Goal: Task Accomplishment & Management: Use online tool/utility

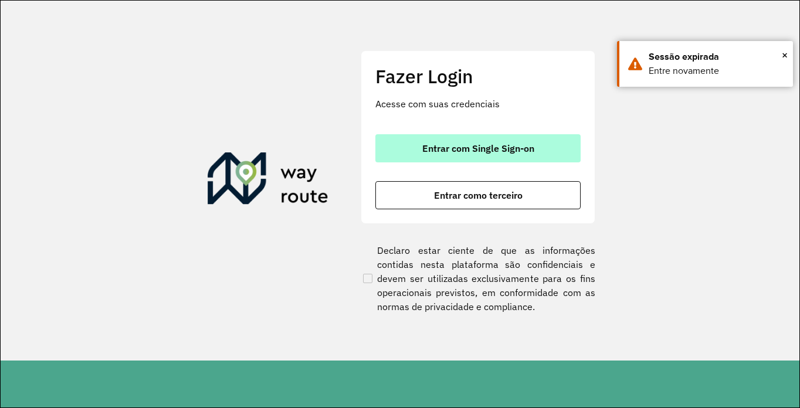
click at [451, 155] on button "Entrar com Single Sign-on" at bounding box center [477, 148] width 205 height 28
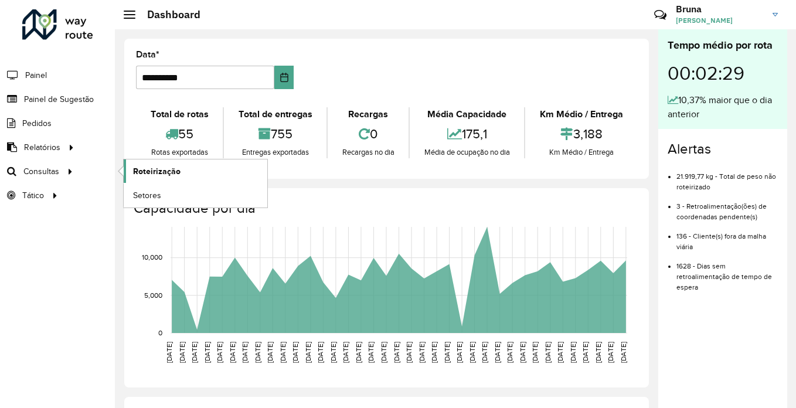
click at [149, 165] on span "Roteirização" at bounding box center [157, 171] width 48 height 12
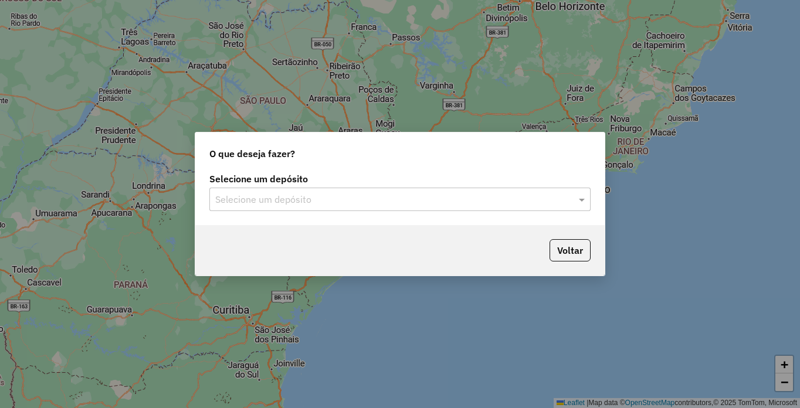
click at [264, 207] on div "Selecione um depósito" at bounding box center [399, 199] width 381 height 23
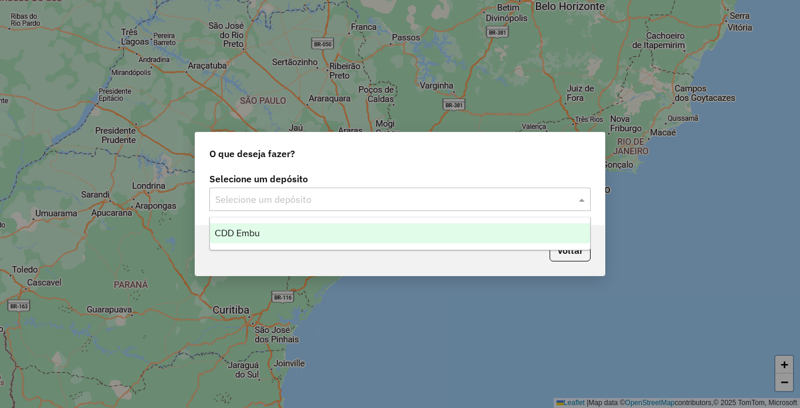
click at [269, 234] on div "CDD Embu" at bounding box center [400, 233] width 380 height 20
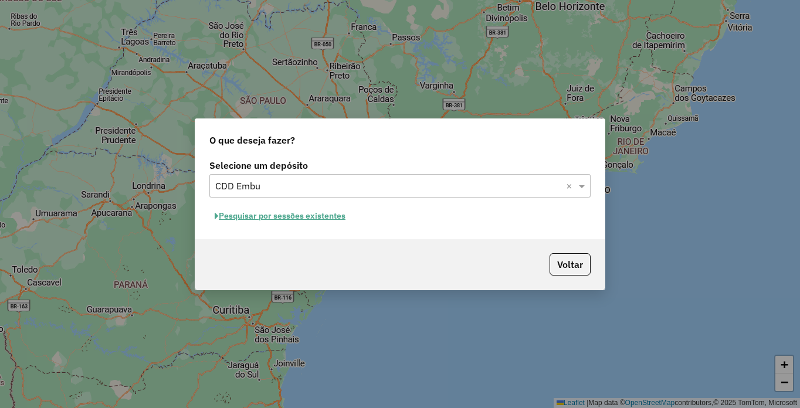
click at [266, 215] on button "Pesquisar por sessões existentes" at bounding box center [279, 216] width 141 height 18
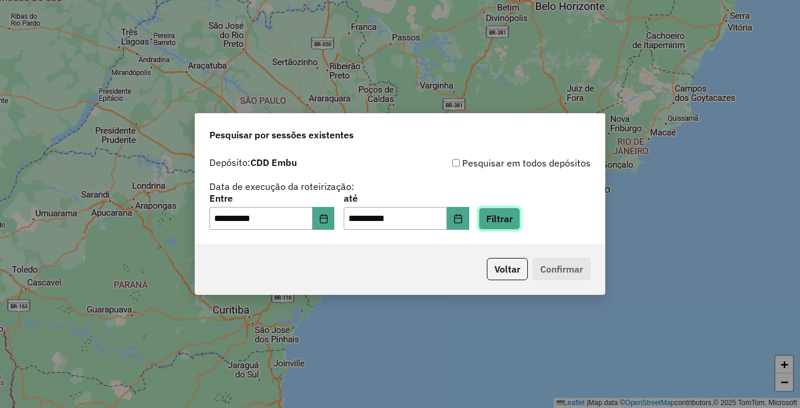
click at [520, 217] on button "Filtrar" at bounding box center [500, 219] width 42 height 22
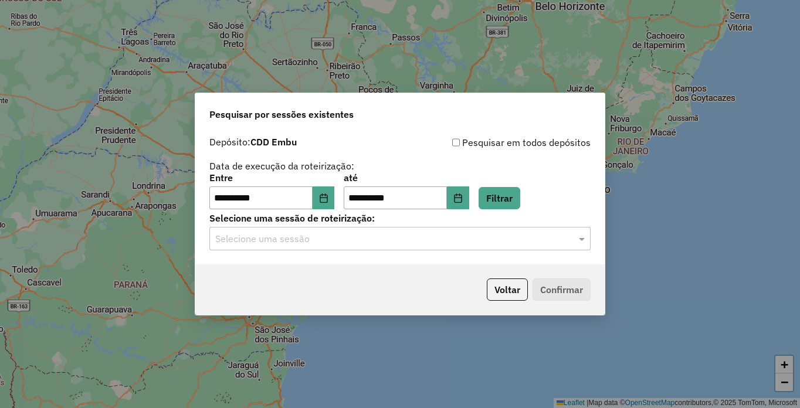
click at [340, 237] on input "text" at bounding box center [388, 239] width 346 height 14
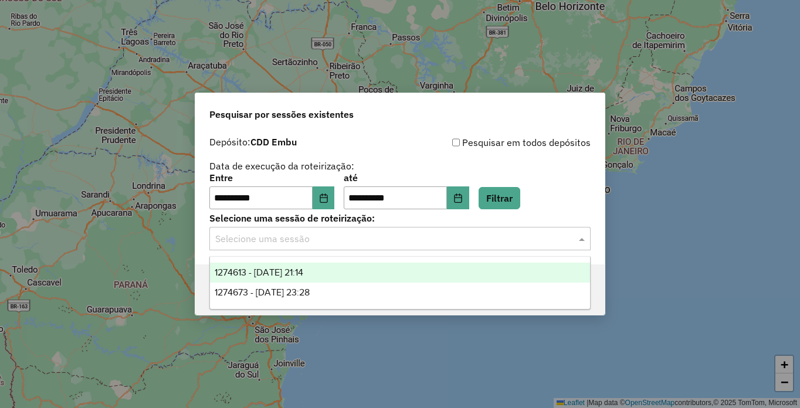
click at [279, 275] on span "1274613 - 12/09/2025 21:14" at bounding box center [259, 272] width 89 height 10
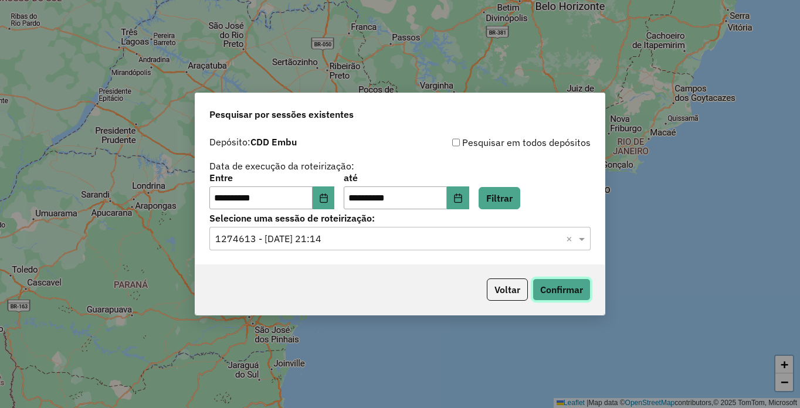
click at [560, 289] on button "Confirmar" at bounding box center [561, 290] width 58 height 22
click at [327, 239] on input "text" at bounding box center [388, 239] width 346 height 14
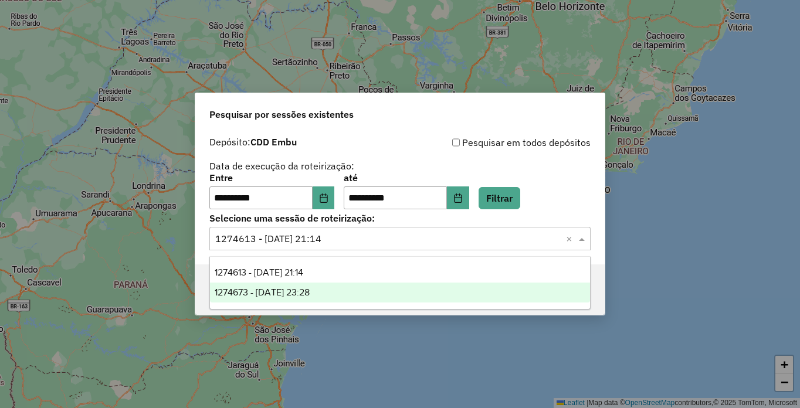
click at [307, 293] on span "1274673 - 12/09/2025 23:28" at bounding box center [262, 292] width 95 height 10
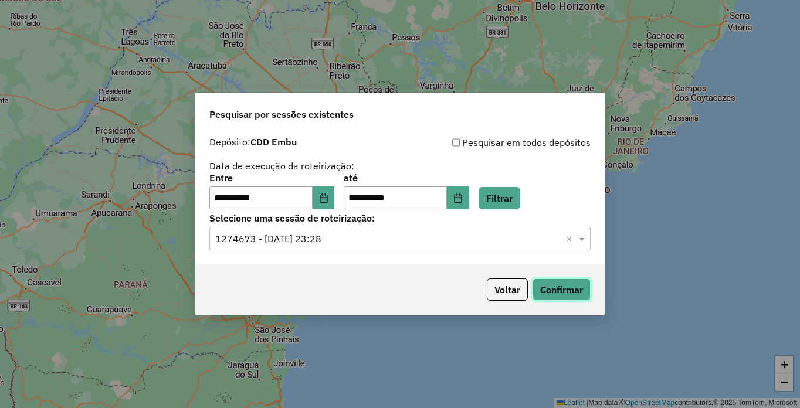
click at [548, 290] on button "Confirmar" at bounding box center [561, 290] width 58 height 22
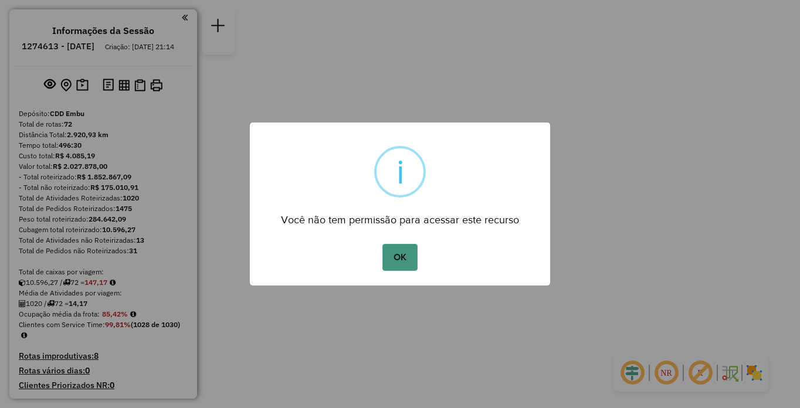
click at [403, 247] on button "OK" at bounding box center [399, 257] width 35 height 27
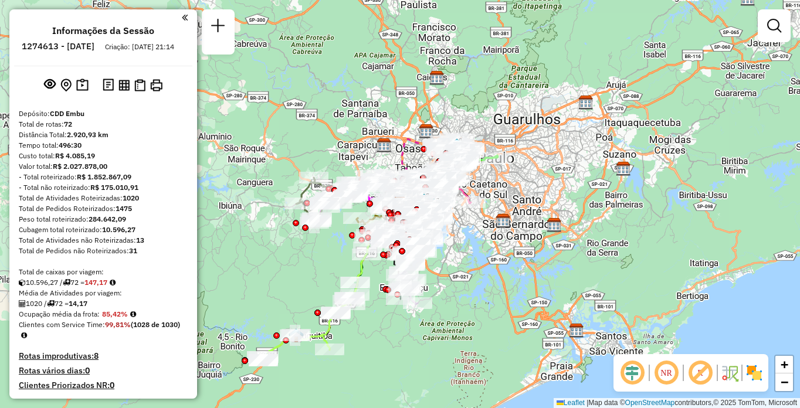
click at [668, 367] on em at bounding box center [666, 373] width 28 height 28
drag, startPoint x: 697, startPoint y: 375, endPoint x: 748, endPoint y: 375, distance: 51.0
click at [697, 375] on em at bounding box center [700, 373] width 28 height 28
click at [755, 378] on img at bounding box center [754, 373] width 19 height 19
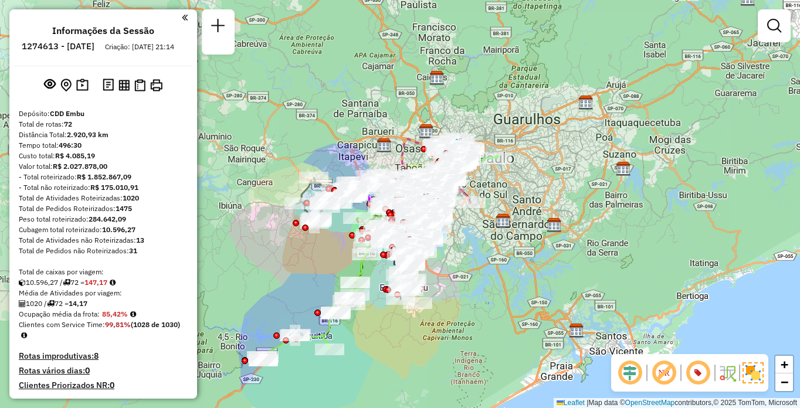
click at [664, 136] on div "Janela de atendimento Grade de atendimento Capacidade Transportadoras Veículos …" at bounding box center [400, 204] width 800 height 408
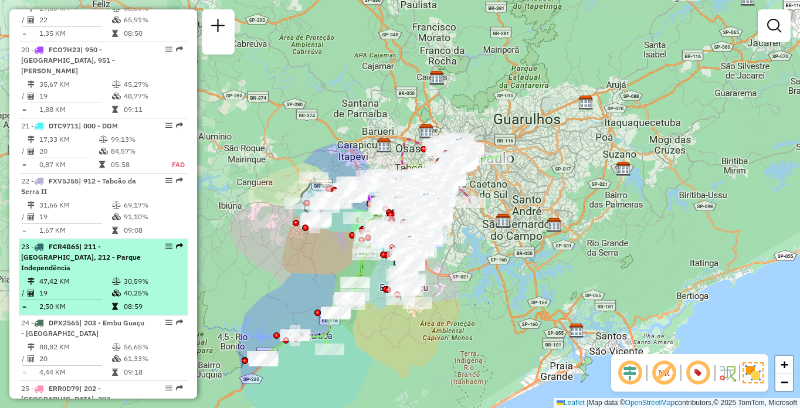
click at [84, 242] on span "| 211 - Jardim Nakamura, 212 - Parque Independência" at bounding box center [81, 257] width 120 height 30
select select "**********"
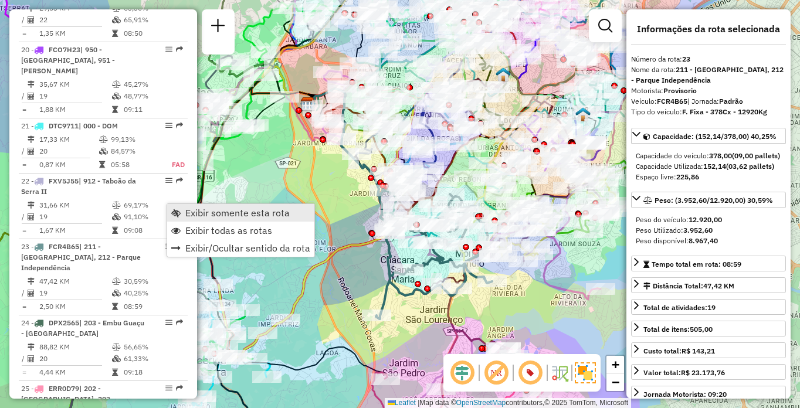
click at [211, 216] on span "Exibir somente esta rota" at bounding box center [237, 212] width 104 height 9
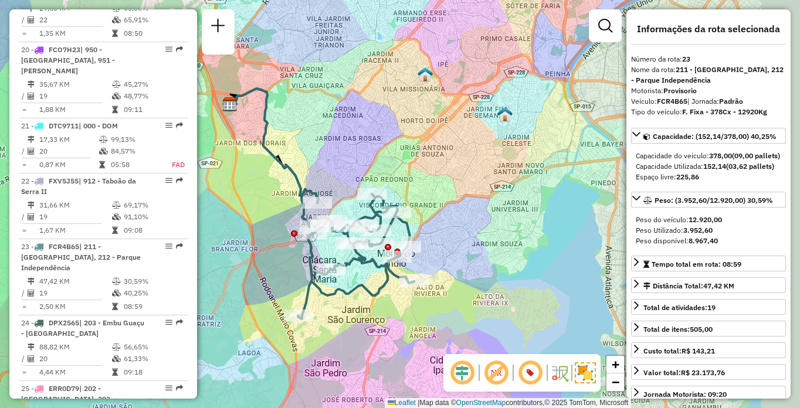
drag, startPoint x: 496, startPoint y: 308, endPoint x: 418, endPoint y: 308, distance: 78.0
click at [418, 308] on div "Janela de atendimento Grade de atendimento Capacidade Transportadoras Veículos …" at bounding box center [400, 204] width 800 height 408
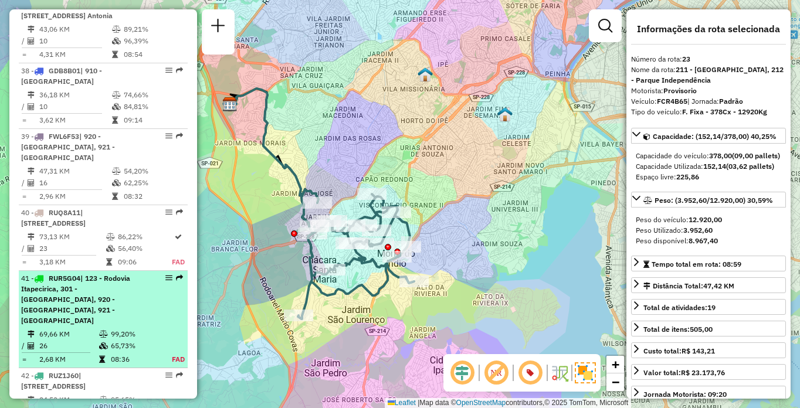
click at [96, 273] on div "41 - RUR5G04 | 123 - Rodovia Itapecirica, 301 - Itapecirica da Serra, 920 - Par…" at bounding box center [83, 299] width 124 height 53
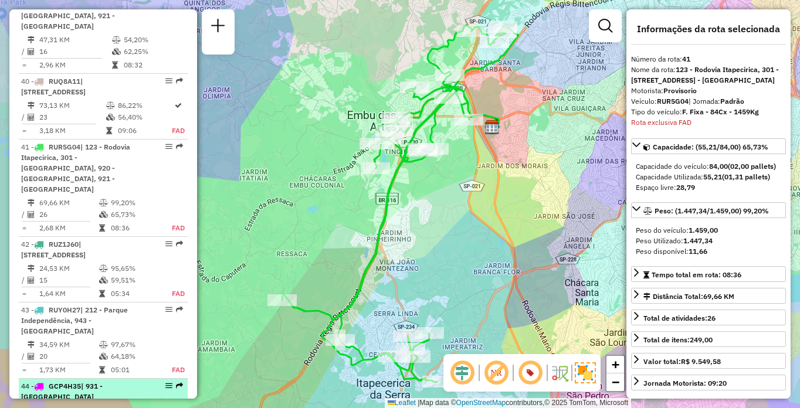
scroll to position [3087, 0]
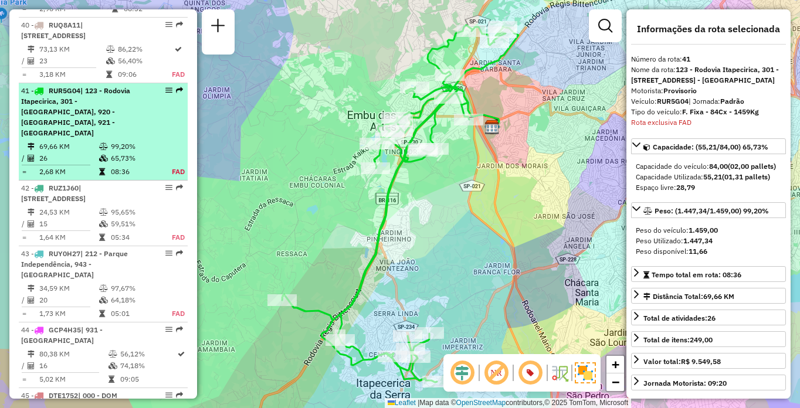
click at [114, 86] on span "| 123 - Rodovia Itapecirica, 301 - Itapecirica da Serra, 920 - Parque Paulista,…" at bounding box center [75, 111] width 109 height 51
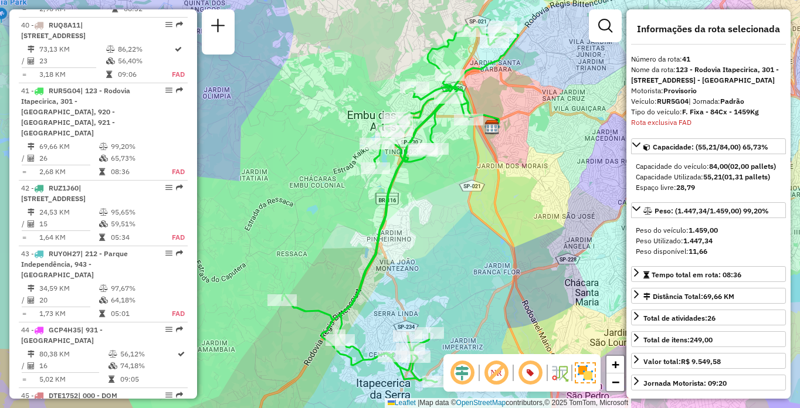
scroll to position [2813, 0]
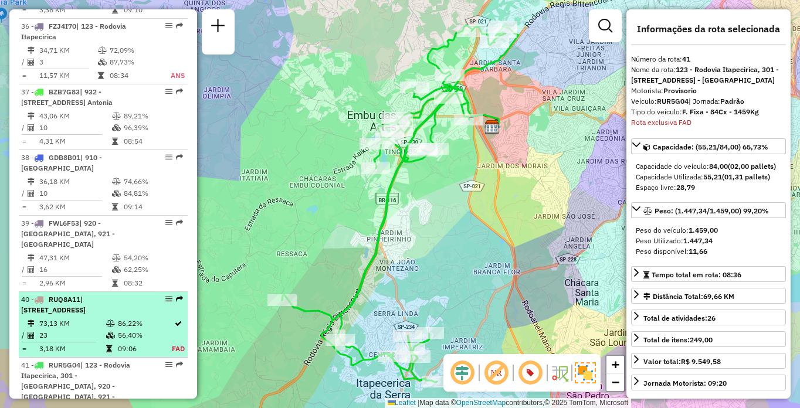
click at [138, 294] on div "40 - RUQ8A11 | 910 - Parque Ipê , 913 - Campo Limpo, 932 - Jardim Passárgada, 9…" at bounding box center [83, 304] width 124 height 21
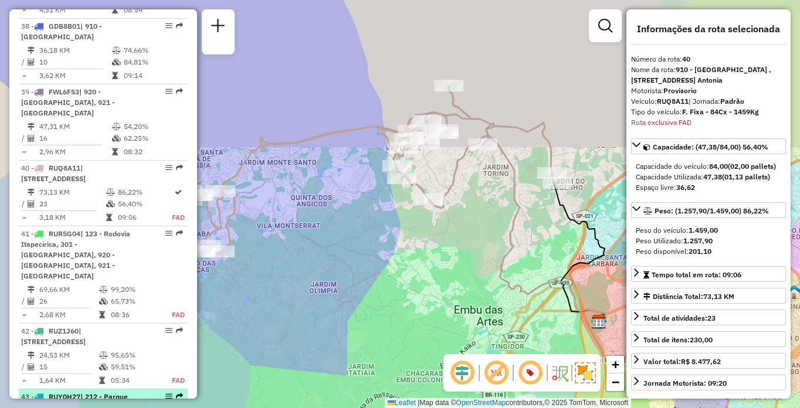
scroll to position [3000, 0]
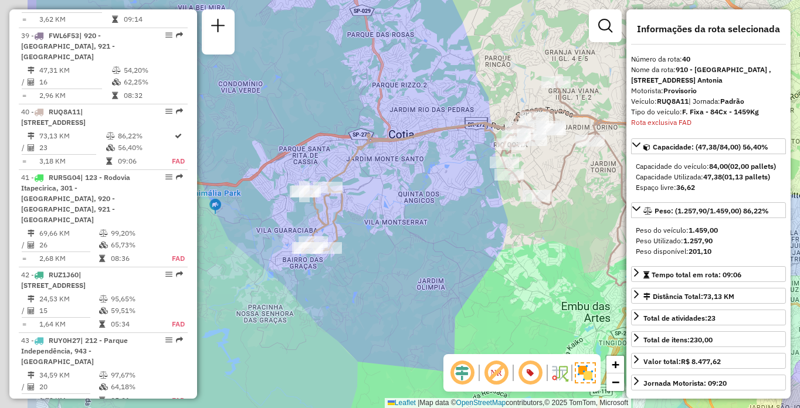
drag, startPoint x: 392, startPoint y: 205, endPoint x: 467, endPoint y: 201, distance: 75.2
click at [467, 201] on div "Janela de atendimento Grade de atendimento Capacidade Transportadoras Veículos …" at bounding box center [400, 204] width 800 height 408
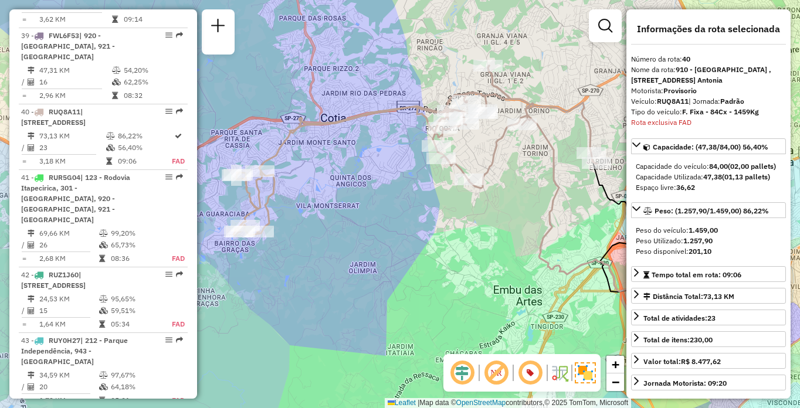
drag, startPoint x: 501, startPoint y: 231, endPoint x: 454, endPoint y: 219, distance: 47.9
click at [454, 219] on div "Janela de atendimento Grade de atendimento Capacidade Transportadoras Veículos …" at bounding box center [400, 204] width 800 height 408
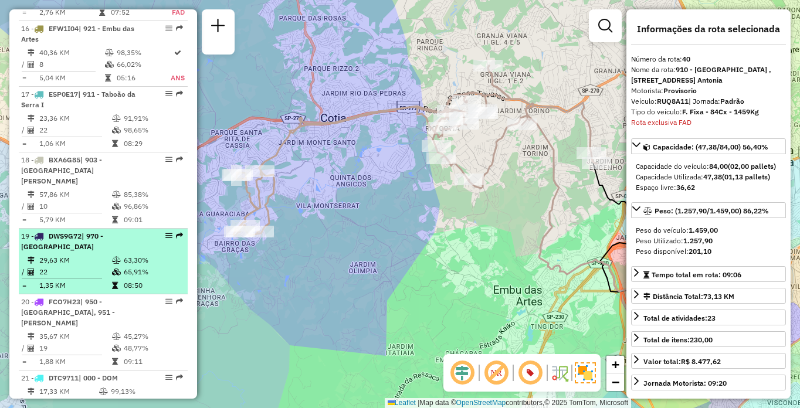
click at [96, 255] on td "29,63 KM" at bounding box center [75, 261] width 73 height 12
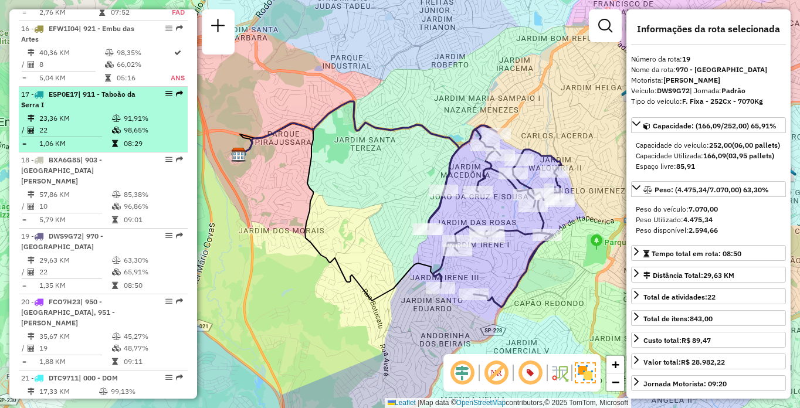
click at [107, 124] on td "22" at bounding box center [75, 130] width 73 height 12
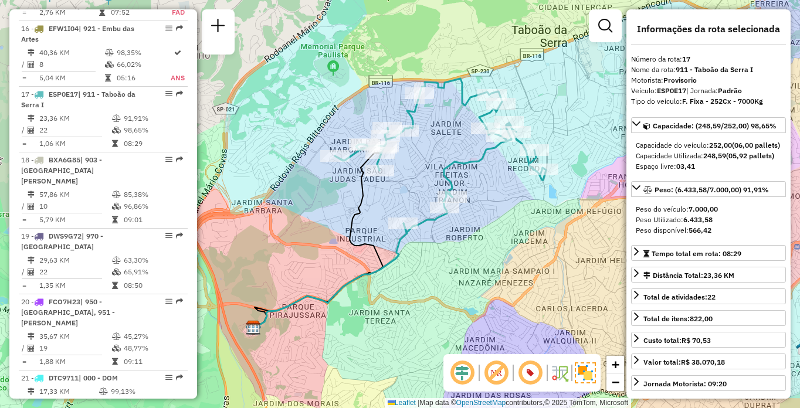
scroll to position [4342, 0]
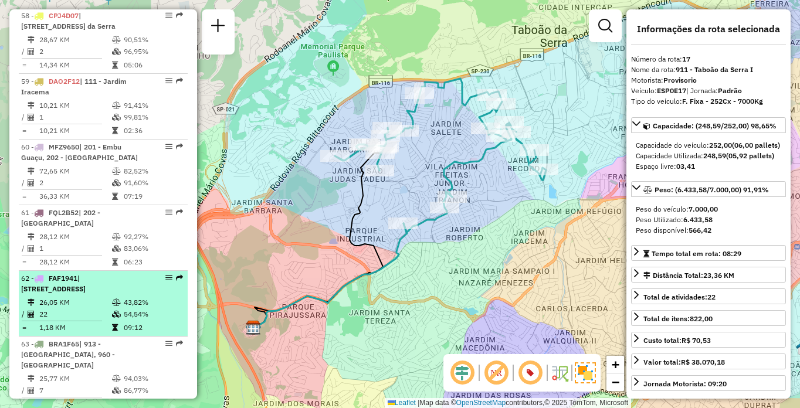
click at [69, 297] on td "26,05 KM" at bounding box center [75, 303] width 73 height 12
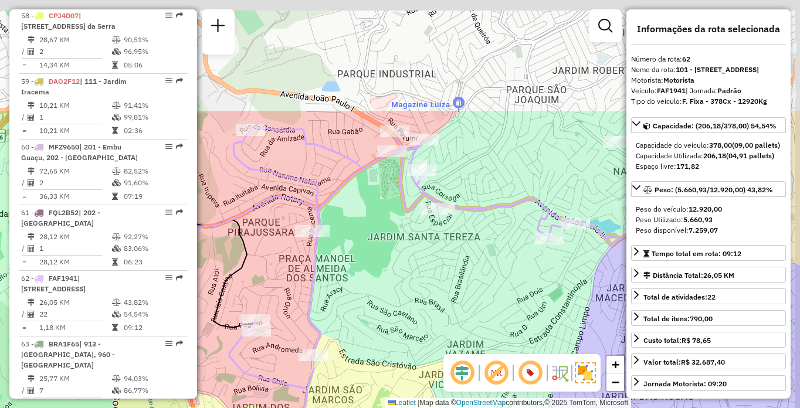
drag, startPoint x: 486, startPoint y: 99, endPoint x: 419, endPoint y: 251, distance: 165.7
click at [419, 251] on div "Janela de atendimento Grade de atendimento Capacidade Transportadoras Veículos …" at bounding box center [400, 204] width 800 height 408
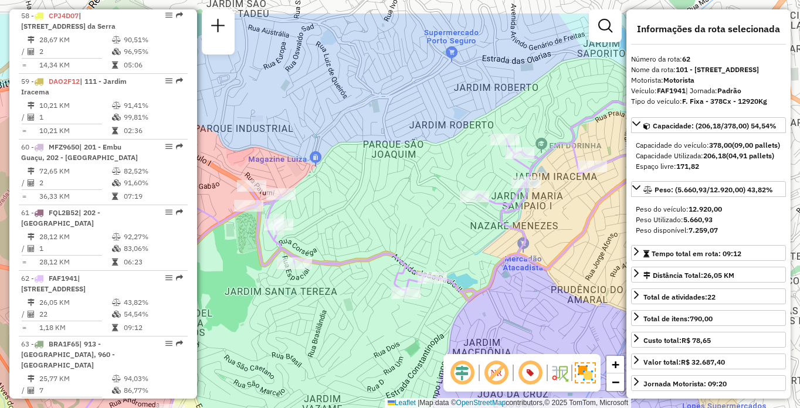
drag, startPoint x: 541, startPoint y: 164, endPoint x: 391, endPoint y: 221, distance: 160.5
click at [391, 221] on div "Janela de atendimento Grade de atendimento Capacidade Transportadoras Veículos …" at bounding box center [400, 204] width 800 height 408
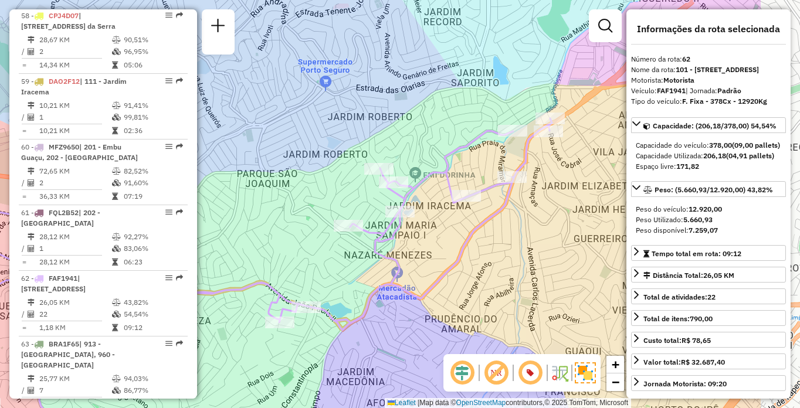
drag, startPoint x: 533, startPoint y: 243, endPoint x: 431, endPoint y: 262, distance: 103.9
click at [431, 262] on div "Janela de atendimento Grade de atendimento Capacidade Transportadoras Veículos …" at bounding box center [400, 204] width 800 height 408
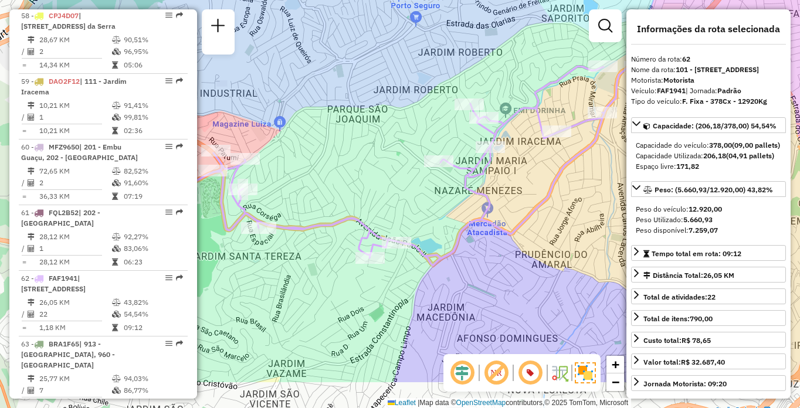
drag, startPoint x: 390, startPoint y: 255, endPoint x: 494, endPoint y: 188, distance: 124.0
click at [494, 188] on div "Janela de atendimento Grade de atendimento Capacidade Transportadoras Veículos …" at bounding box center [400, 204] width 800 height 408
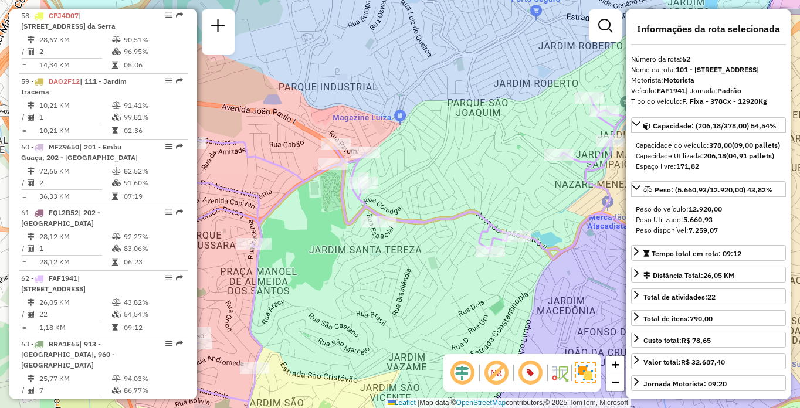
drag, startPoint x: 372, startPoint y: 188, endPoint x: 535, endPoint y: 169, distance: 164.1
click at [535, 169] on div "Janela de atendimento Grade de atendimento Capacidade Transportadoras Veículos …" at bounding box center [400, 204] width 800 height 408
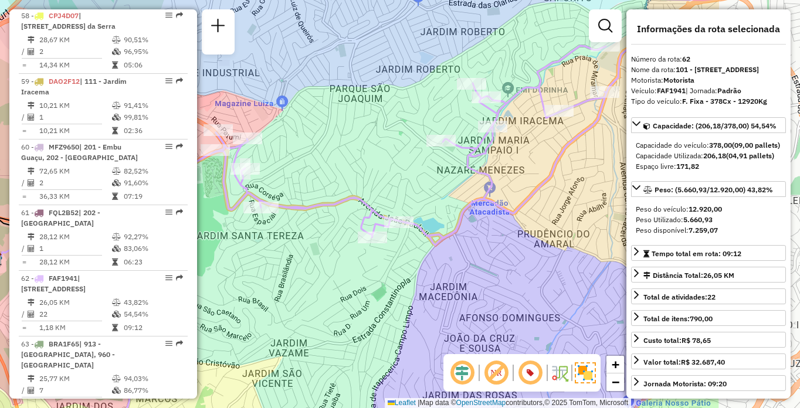
drag, startPoint x: 582, startPoint y: 230, endPoint x: 419, endPoint y: 229, distance: 162.4
click at [419, 229] on icon at bounding box center [349, 240] width 592 height 414
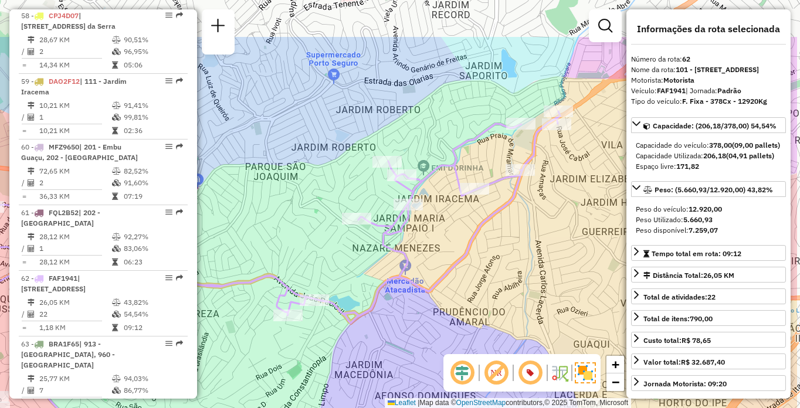
drag, startPoint x: 517, startPoint y: 150, endPoint x: 441, endPoint y: 225, distance: 107.0
click at [441, 225] on div "Janela de atendimento Grade de atendimento Capacidade Transportadoras Veículos …" at bounding box center [400, 204] width 800 height 408
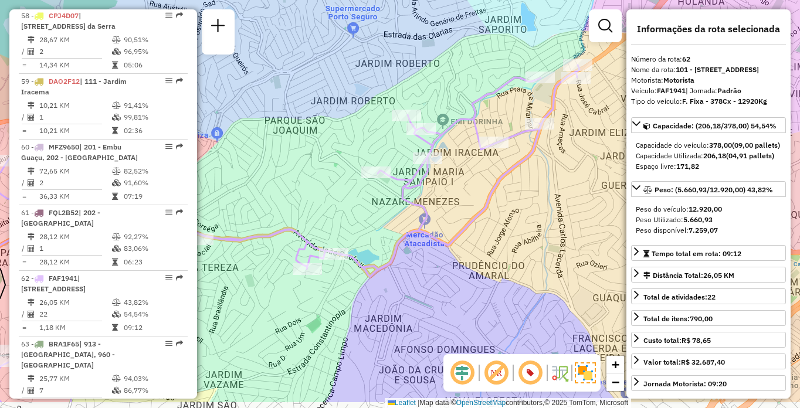
drag, startPoint x: 443, startPoint y: 293, endPoint x: 463, endPoint y: 245, distance: 51.5
click at [463, 245] on div "Janela de atendimento Grade de atendimento Capacidade Transportadoras Veículos …" at bounding box center [400, 204] width 800 height 408
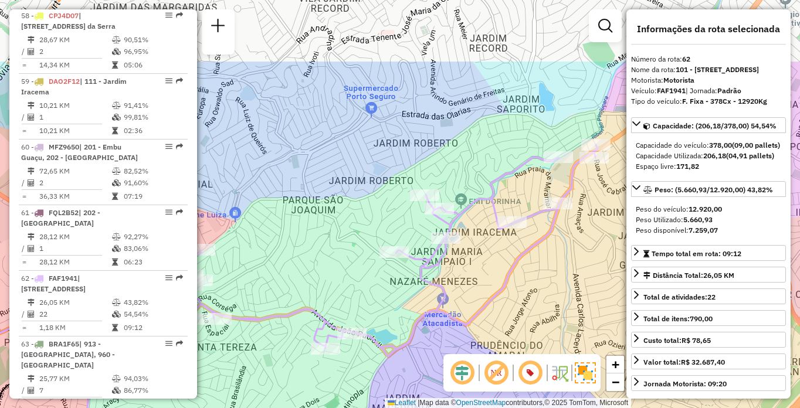
drag, startPoint x: 447, startPoint y: 167, endPoint x: 467, endPoint y: 245, distance: 81.2
click at [467, 245] on div "Janela de atendimento Grade de atendimento Capacidade Transportadoras Veículos …" at bounding box center [400, 204] width 800 height 408
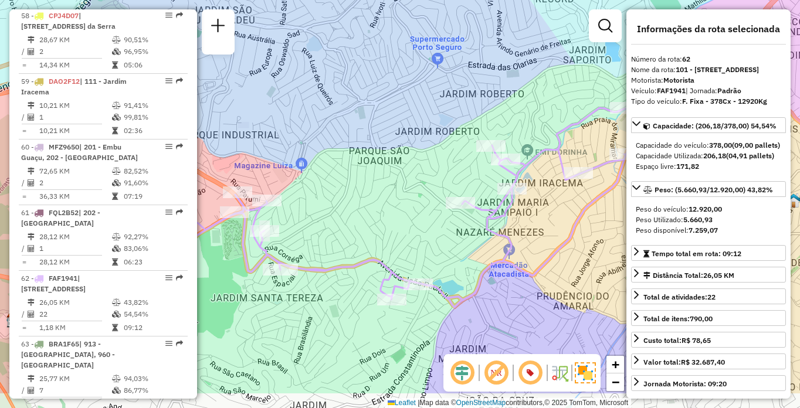
drag, startPoint x: 442, startPoint y: 304, endPoint x: 507, endPoint y: 249, distance: 84.9
click at [507, 249] on icon at bounding box center [370, 245] width 588 height 298
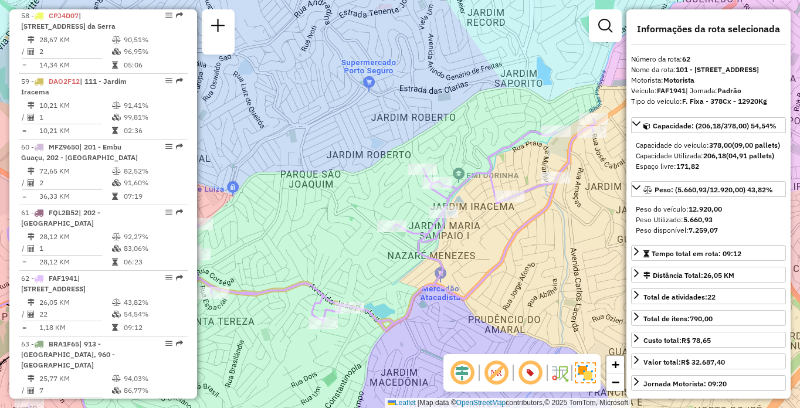
drag, startPoint x: 467, startPoint y: 273, endPoint x: 392, endPoint y: 300, distance: 80.3
click at [392, 300] on div "Janela de atendimento Grade de atendimento Capacidade Transportadoras Veículos …" at bounding box center [400, 204] width 800 height 408
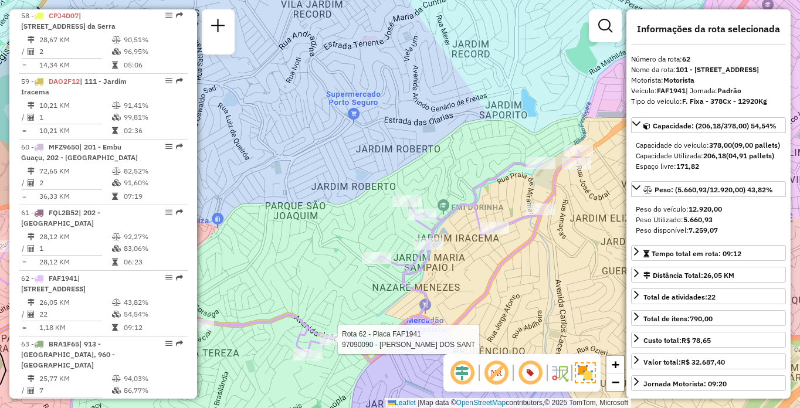
drag, startPoint x: 484, startPoint y: 238, endPoint x: 475, endPoint y: 269, distance: 32.5
click at [475, 269] on div "Rota 62 - Placa FAF1941 97090090 - PEDRO EDSON DOS SANT Janela de atendimento G…" at bounding box center [400, 204] width 800 height 408
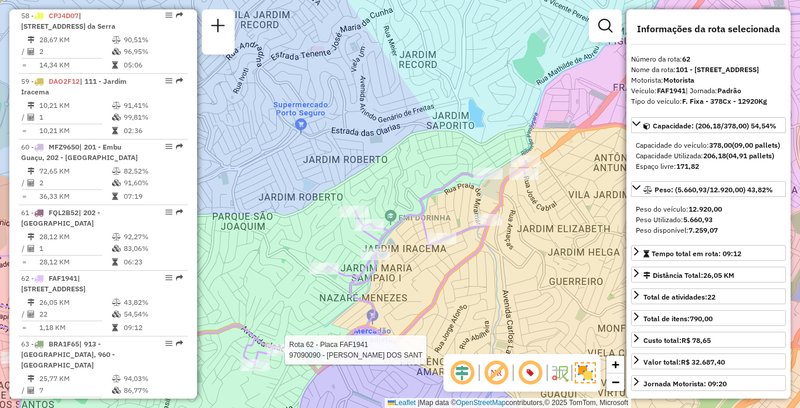
drag, startPoint x: 548, startPoint y: 245, endPoint x: 497, endPoint y: 253, distance: 52.2
click at [497, 253] on div "Rota 62 - Placa FAF1941 97090090 - PEDRO EDSON DOS SANT Janela de atendimento G…" at bounding box center [400, 204] width 800 height 408
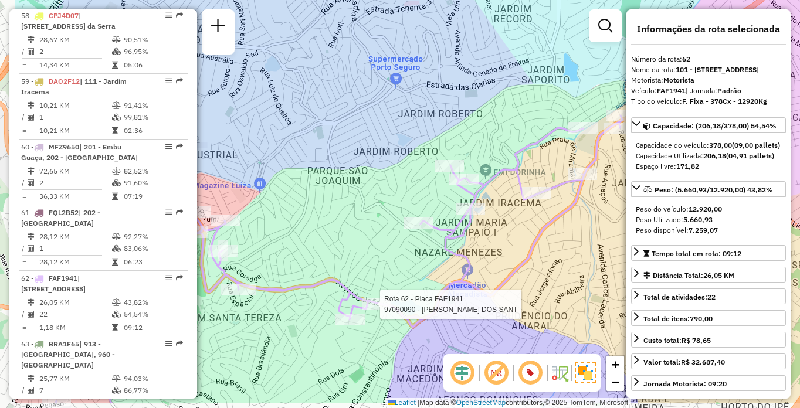
drag, startPoint x: 415, startPoint y: 240, endPoint x: 456, endPoint y: 218, distance: 46.2
click at [456, 218] on icon at bounding box center [329, 259] width 588 height 287
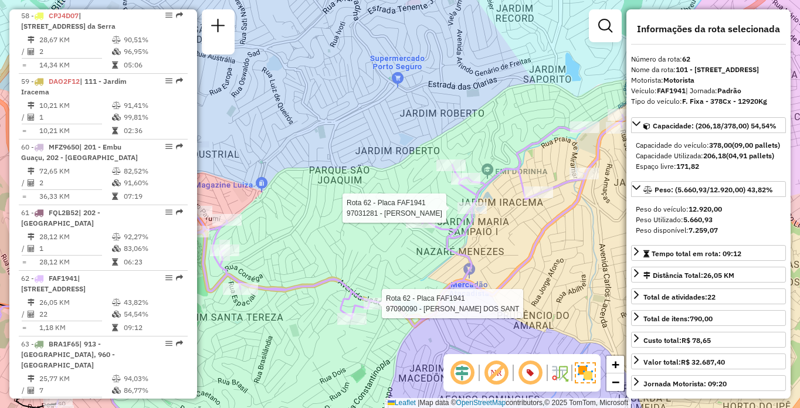
scroll to position [1772, 0]
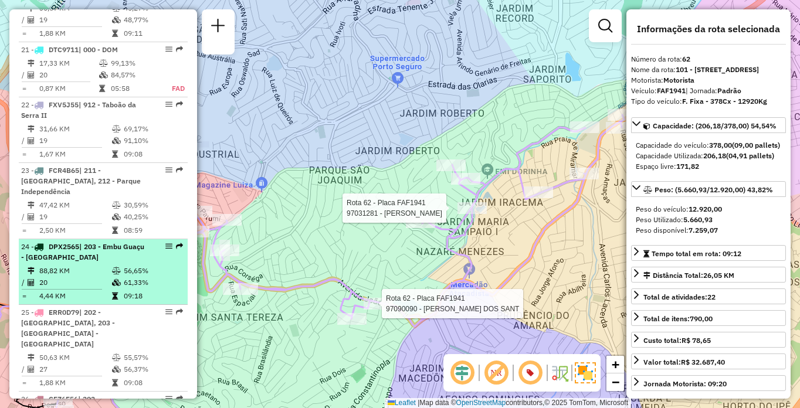
click at [118, 265] on td at bounding box center [117, 271] width 12 height 12
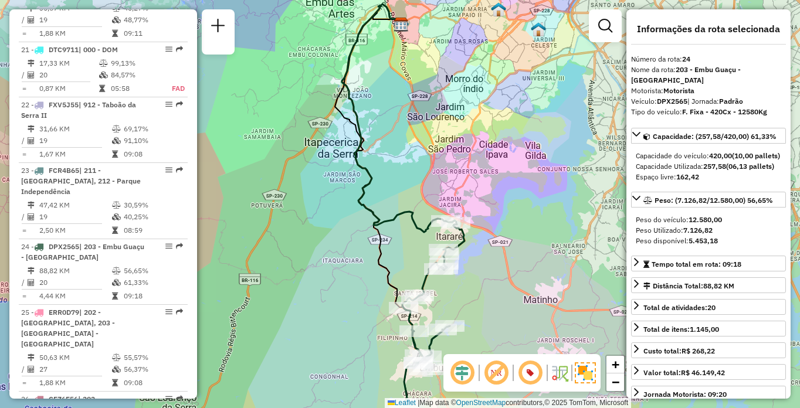
scroll to position [3062, 0]
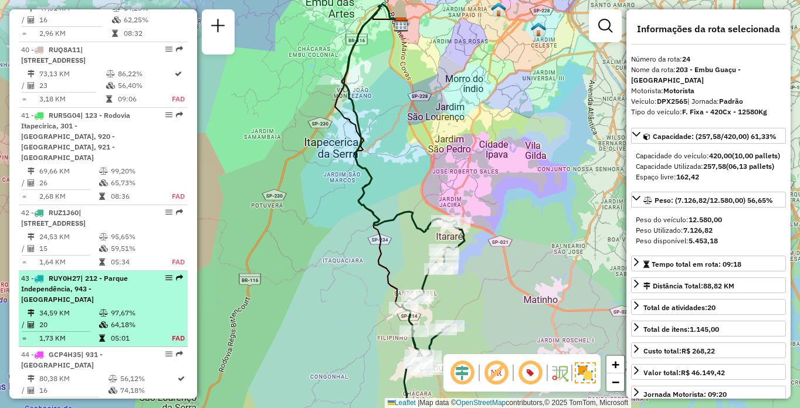
click at [89, 273] on div "43 - RUY0H27 | 212 - Parque Independência, 943 - Capão Redondo" at bounding box center [83, 289] width 124 height 32
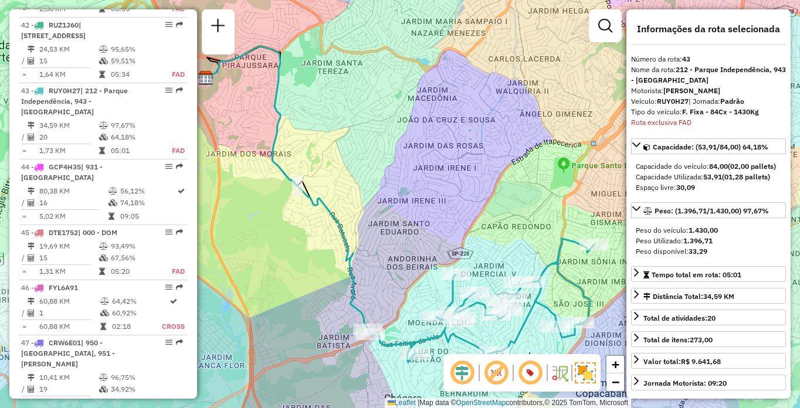
scroll to position [1509, 0]
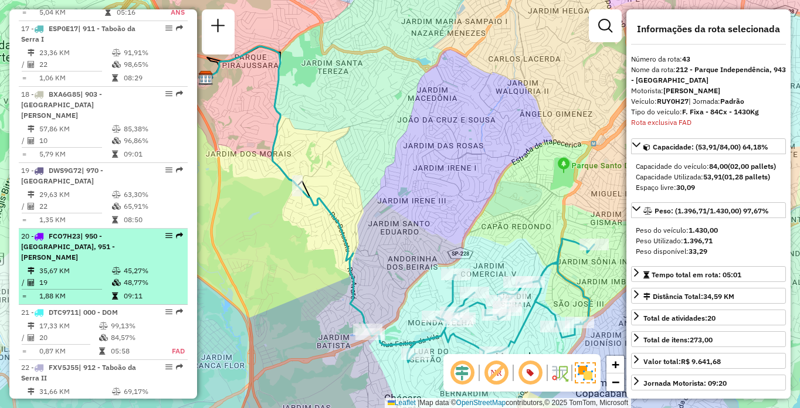
click at [83, 265] on td "35,67 KM" at bounding box center [75, 271] width 73 height 12
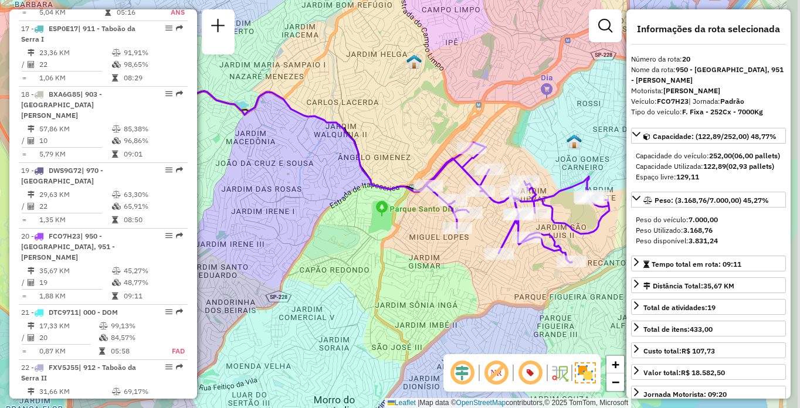
drag, startPoint x: 517, startPoint y: 277, endPoint x: 428, endPoint y: 243, distance: 95.6
click at [428, 243] on div "Janela de atendimento Grade de atendimento Capacidade Transportadoras Veículos …" at bounding box center [400, 204] width 800 height 408
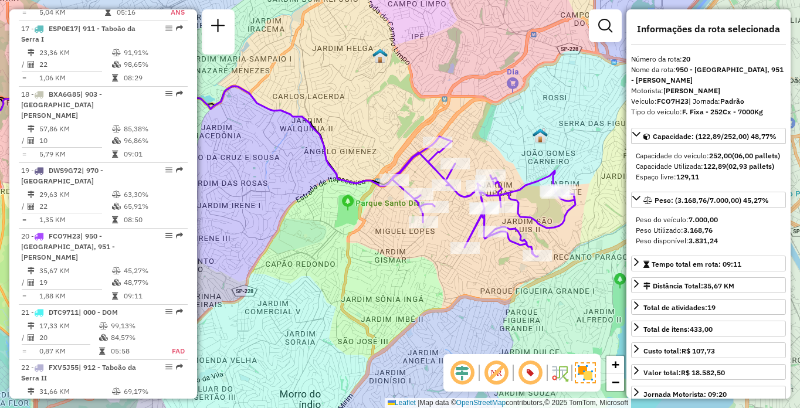
scroll to position [293, 0]
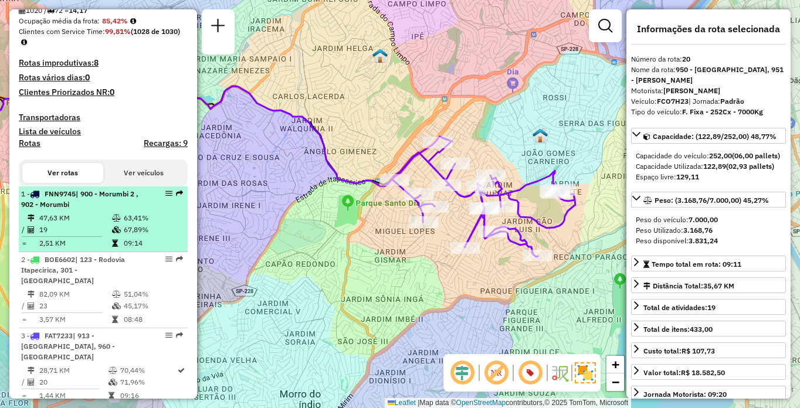
click at [74, 236] on td "19" at bounding box center [75, 230] width 73 height 12
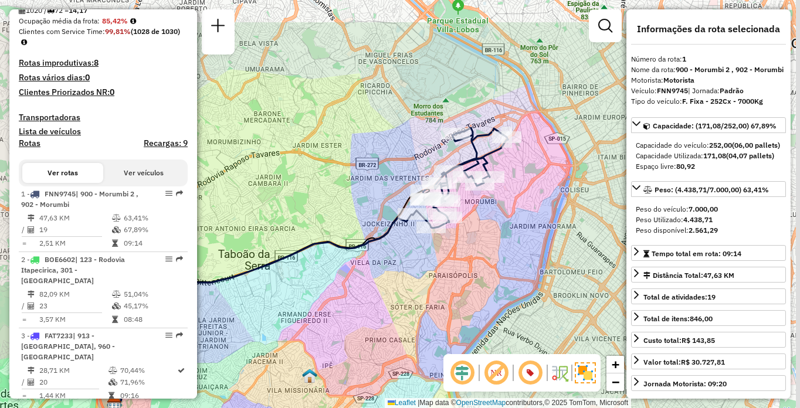
drag, startPoint x: 542, startPoint y: 212, endPoint x: 423, endPoint y: 280, distance: 136.8
click at [423, 280] on div "Janela de atendimento Grade de atendimento Capacidade Transportadoras Veículos …" at bounding box center [400, 204] width 800 height 408
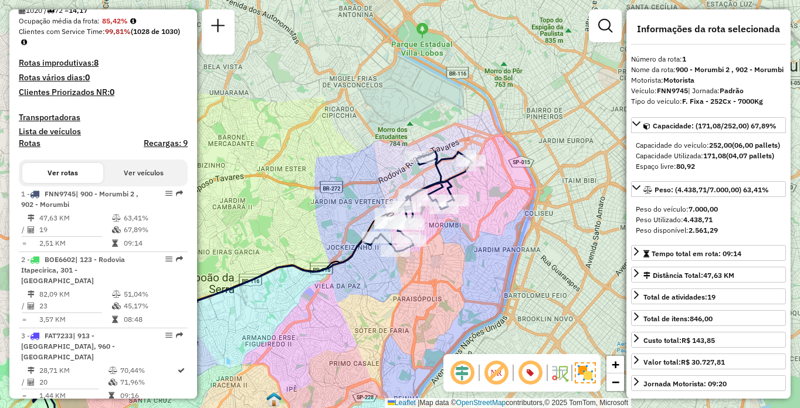
drag, startPoint x: 459, startPoint y: 276, endPoint x: 449, endPoint y: 282, distance: 11.9
click at [449, 282] on div "Janela de atendimento Grade de atendimento Capacidade Transportadoras Veículos …" at bounding box center [400, 204] width 800 height 408
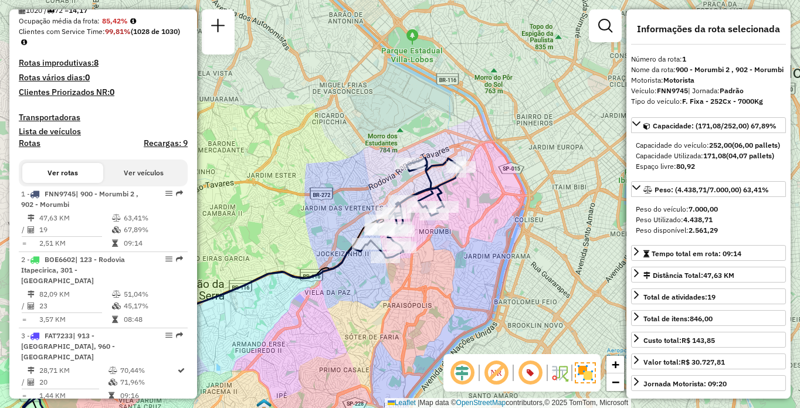
scroll to position [1630, 0]
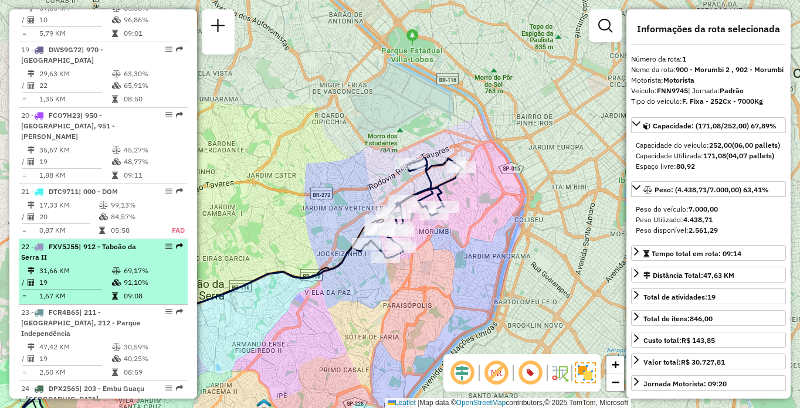
click at [140, 239] on li "22 - FXV5J55 | 912 - Taboão da Serra II 31,66 KM 69,17% / 19 91,10% = 1,67 KM 0…" at bounding box center [103, 272] width 169 height 66
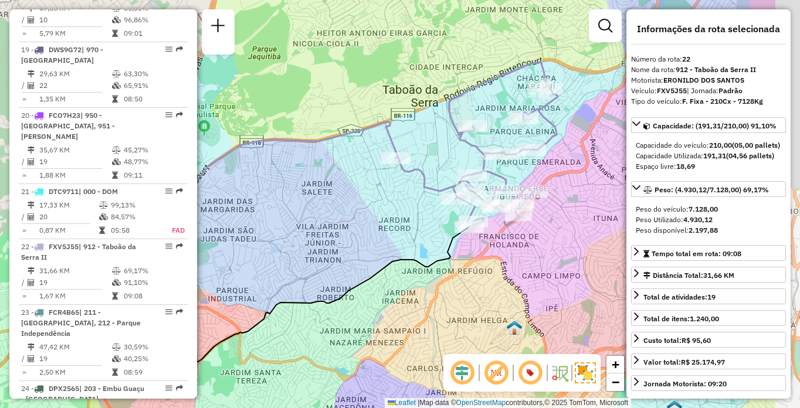
drag, startPoint x: 544, startPoint y: 257, endPoint x: 438, endPoint y: 280, distance: 107.9
click at [438, 280] on div "Janela de atendimento Grade de atendimento Capacidade Transportadoras Veículos …" at bounding box center [400, 204] width 800 height 408
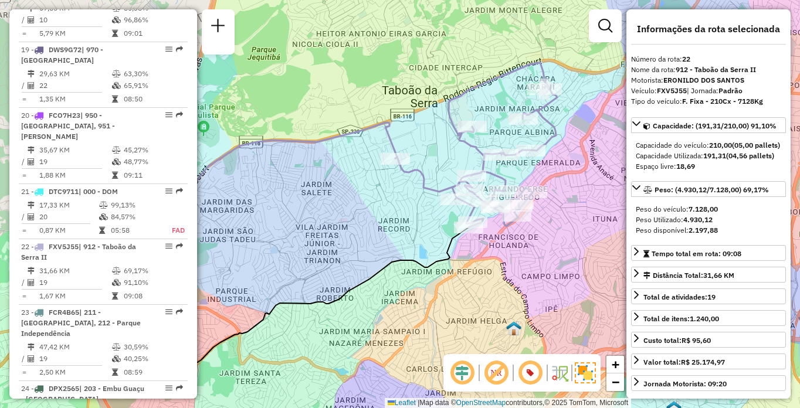
scroll to position [2342, 0]
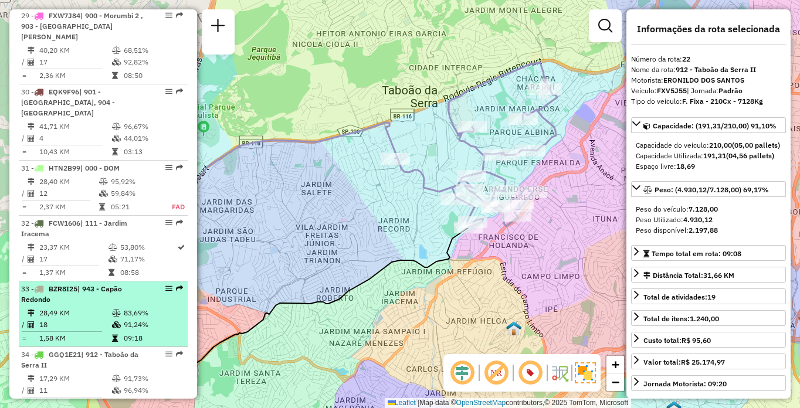
click at [124, 284] on div "33 - BZR8I25 | 943 - Capão Redondo" at bounding box center [83, 294] width 124 height 21
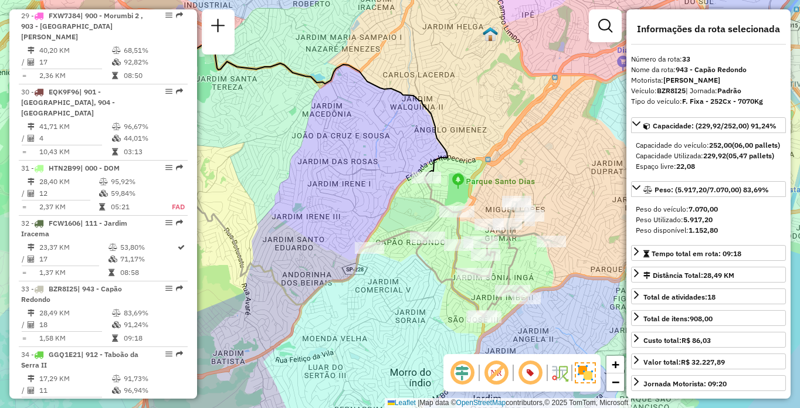
drag, startPoint x: 555, startPoint y: 314, endPoint x: 472, endPoint y: 287, distance: 87.4
click at [472, 287] on div "Janela de atendimento Grade de atendimento Capacidade Transportadoras Veículos …" at bounding box center [400, 204] width 800 height 408
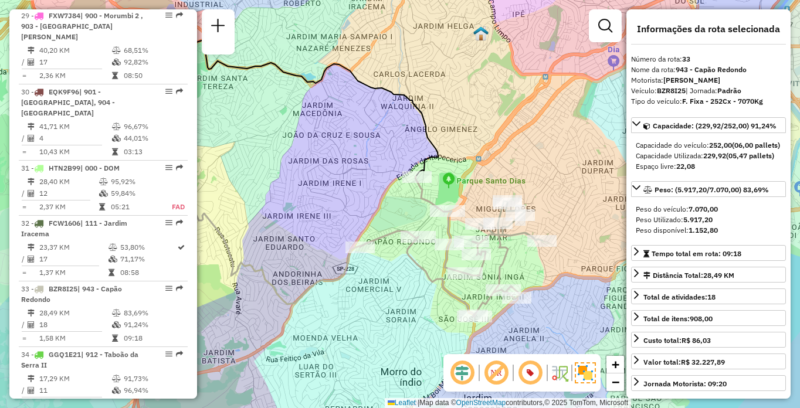
scroll to position [2090, 0]
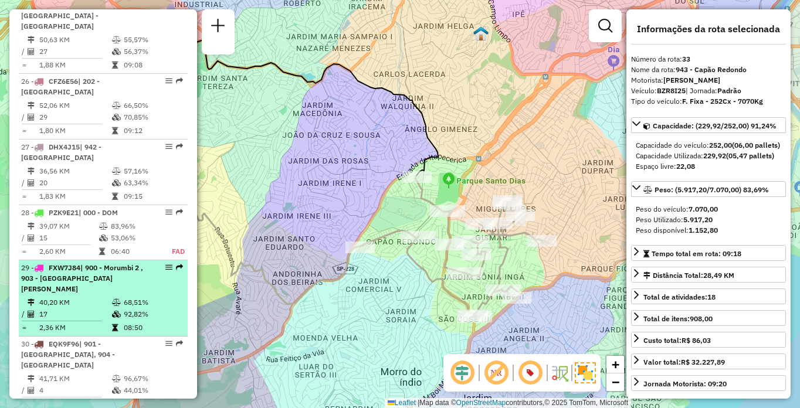
click at [117, 263] on span "| 900 - Morumbi 2 , 903 - Parque Luiz Carlos Prestes" at bounding box center [82, 278] width 122 height 30
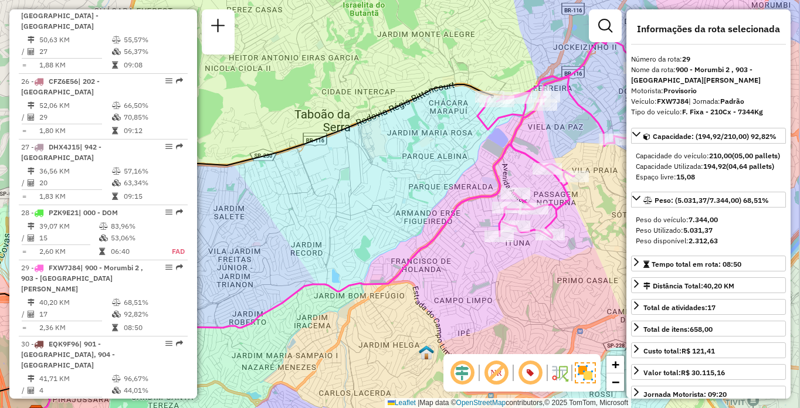
drag, startPoint x: 471, startPoint y: 228, endPoint x: 418, endPoint y: 248, distance: 57.0
click at [418, 248] on icon at bounding box center [305, 279] width 537 height 270
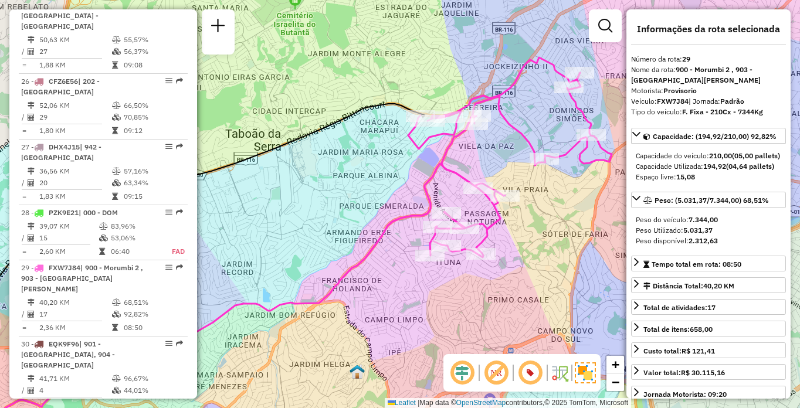
drag, startPoint x: 523, startPoint y: 277, endPoint x: 449, endPoint y: 298, distance: 76.1
click at [449, 298] on div "Janela de atendimento Grade de atendimento Capacidade Transportadoras Veículos …" at bounding box center [400, 204] width 800 height 408
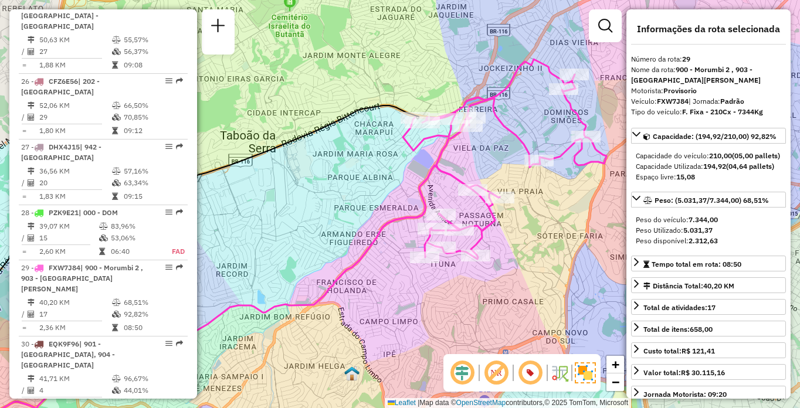
scroll to position [2408, 0]
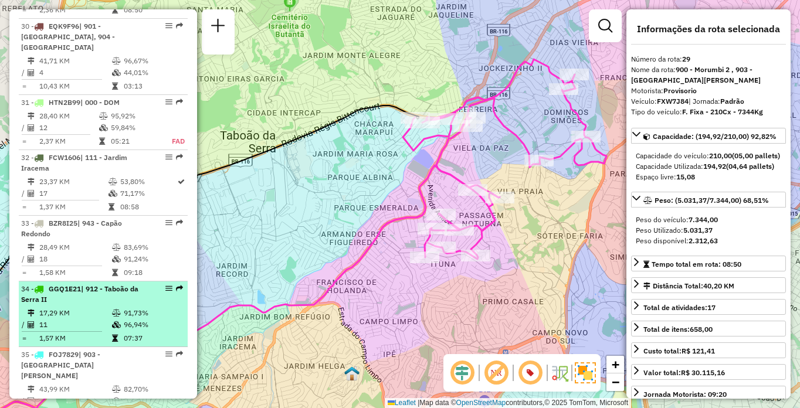
click at [96, 284] on div "34 - GGQ1E21 | 912 - Taboão da Serra II" at bounding box center [83, 294] width 124 height 21
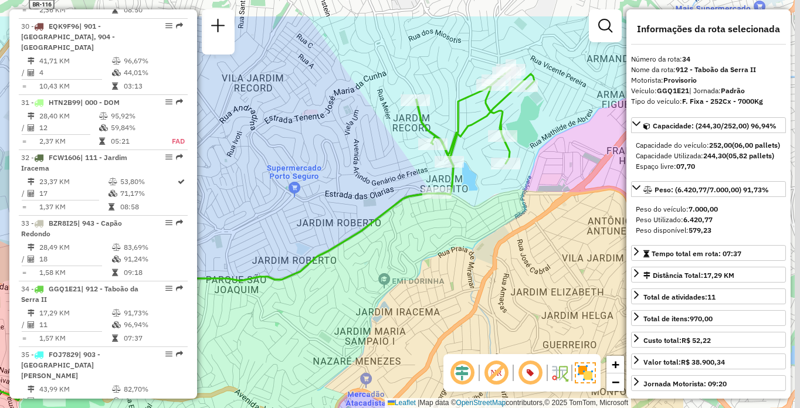
drag, startPoint x: 537, startPoint y: 225, endPoint x: 397, endPoint y: 269, distance: 146.9
click at [397, 269] on div "Janela de atendimento Grade de atendimento Capacidade Transportadoras Veículos …" at bounding box center [400, 204] width 800 height 408
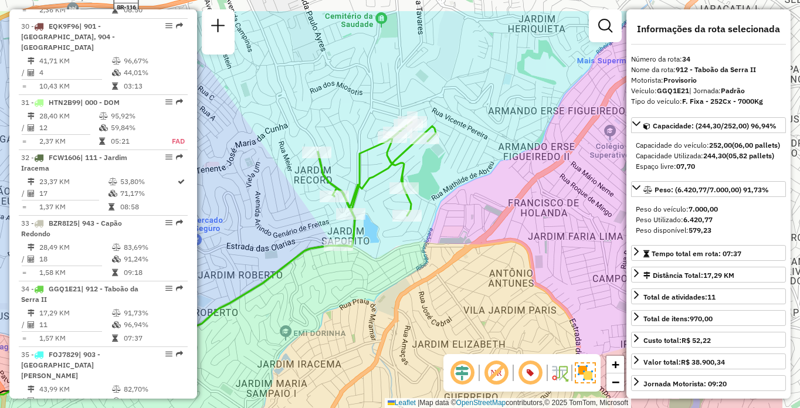
drag, startPoint x: 521, startPoint y: 218, endPoint x: 454, endPoint y: 251, distance: 74.2
click at [454, 251] on div "Janela de atendimento Grade de atendimento Capacidade Transportadoras Veículos …" at bounding box center [400, 204] width 800 height 408
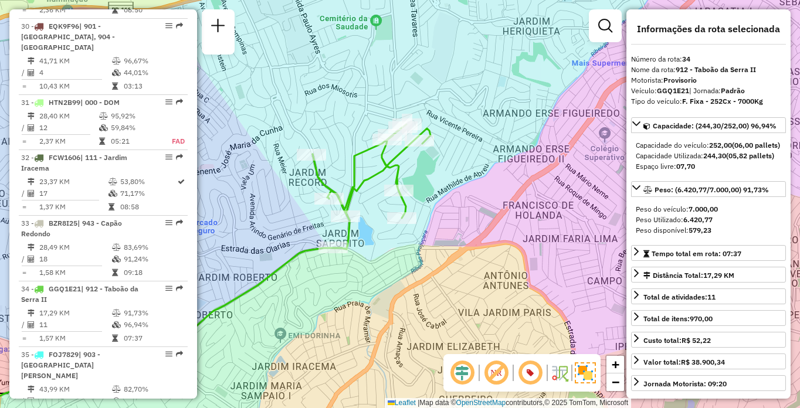
scroll to position [2681, 0]
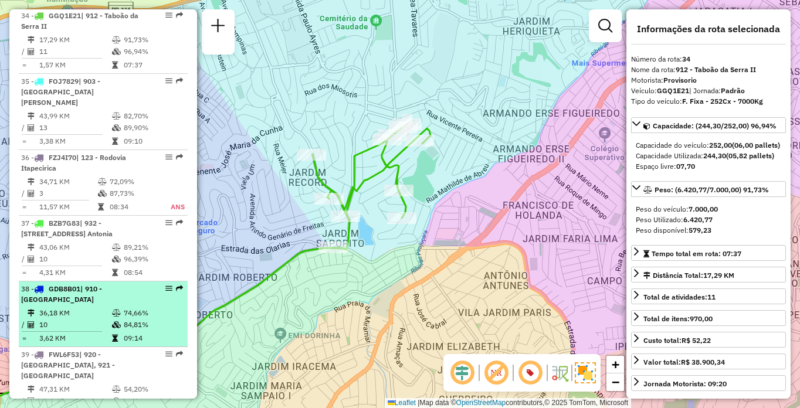
click at [118, 284] on div "38 - GDB8B01 | 910 - Parque Ipê" at bounding box center [83, 294] width 124 height 21
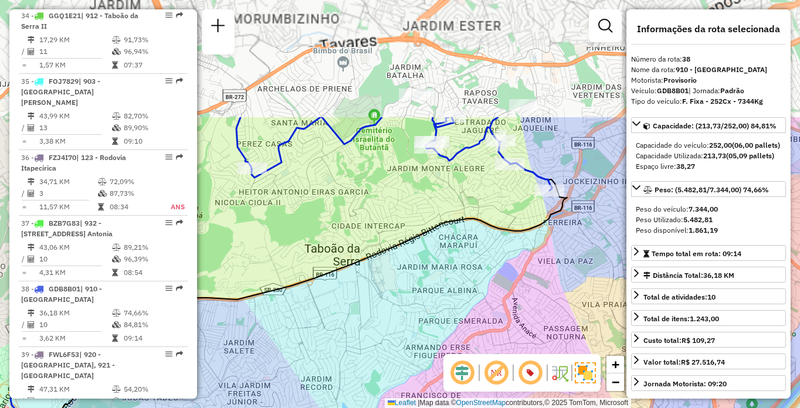
drag, startPoint x: 484, startPoint y: 130, endPoint x: 481, endPoint y: 276, distance: 146.6
click at [481, 276] on div "Janela de atendimento Grade de atendimento Capacidade Transportadoras Veículos …" at bounding box center [400, 204] width 800 height 408
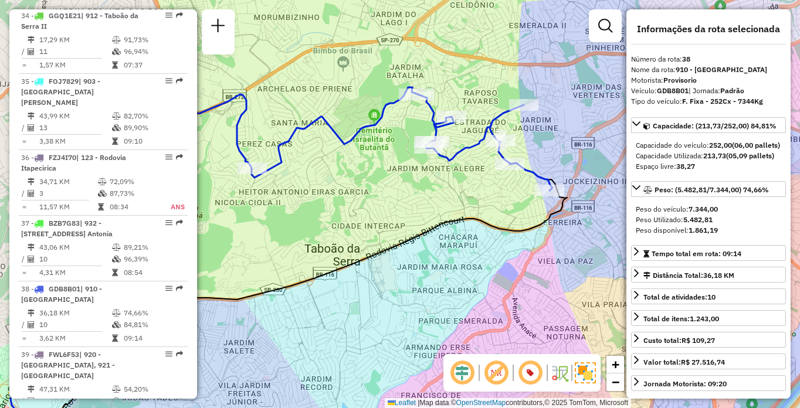
scroll to position [2090, 0]
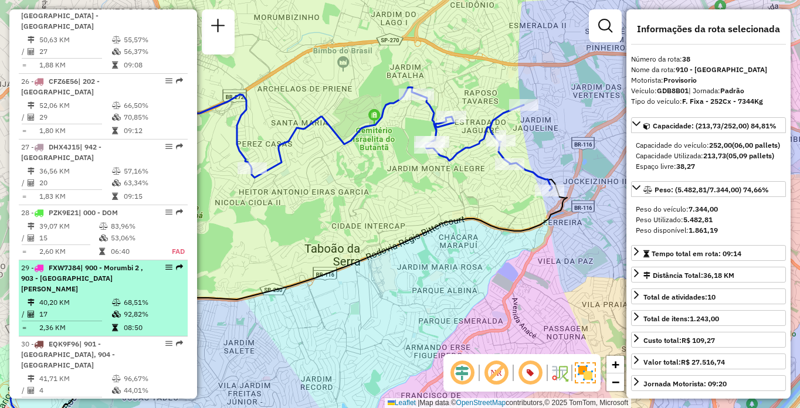
click at [87, 297] on td "40,20 KM" at bounding box center [75, 303] width 73 height 12
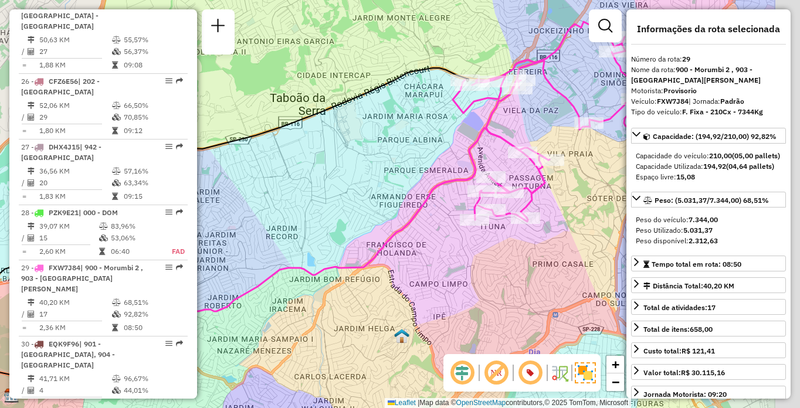
drag, startPoint x: 558, startPoint y: 242, endPoint x: 440, endPoint y: 250, distance: 118.7
click at [440, 250] on div "Janela de atendimento Grade de atendimento Capacidade Transportadoras Veículos …" at bounding box center [400, 204] width 800 height 408
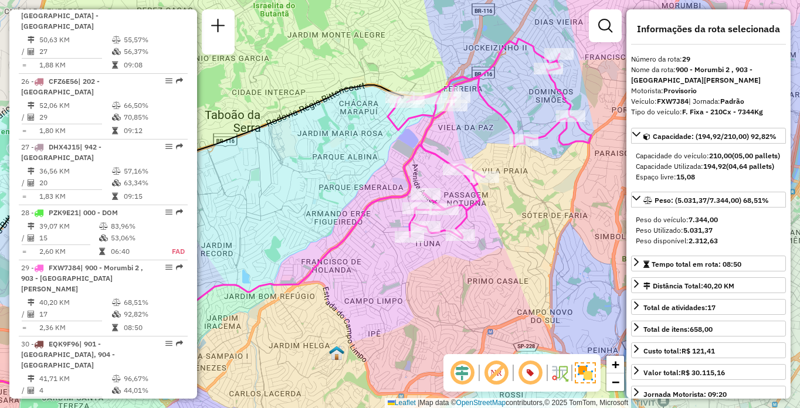
drag, startPoint x: 531, startPoint y: 229, endPoint x: 514, endPoint y: 233, distance: 18.2
click at [514, 233] on div "Janela de atendimento Grade de atendimento Capacidade Transportadoras Veículos …" at bounding box center [400, 204] width 800 height 408
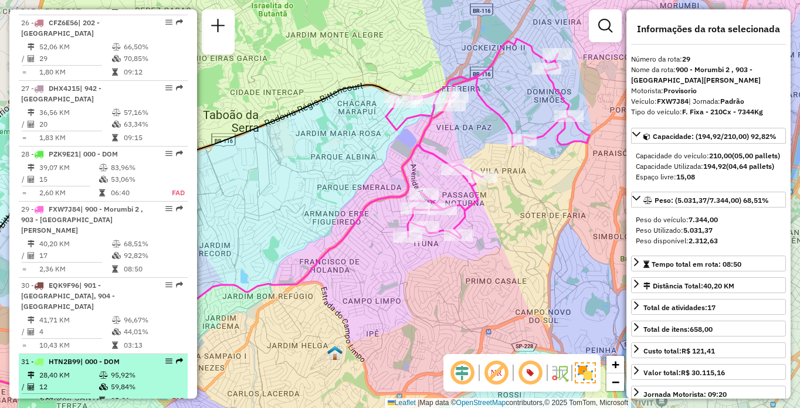
scroll to position [2207, 0]
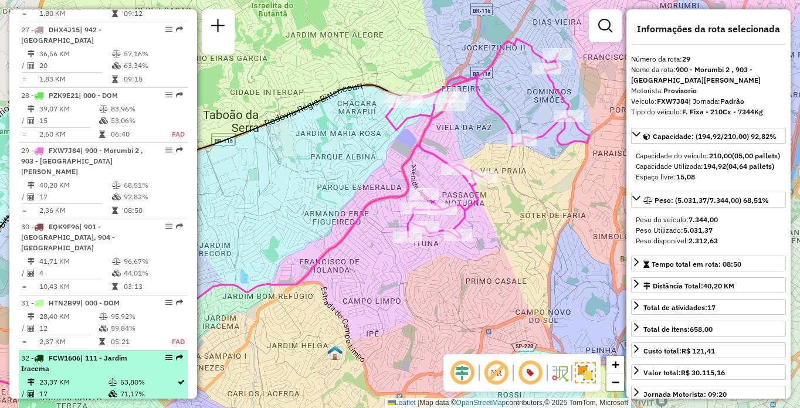
click at [91, 353] on div "32 - FCW1606 | 111 - Jardim Iracema" at bounding box center [83, 363] width 124 height 21
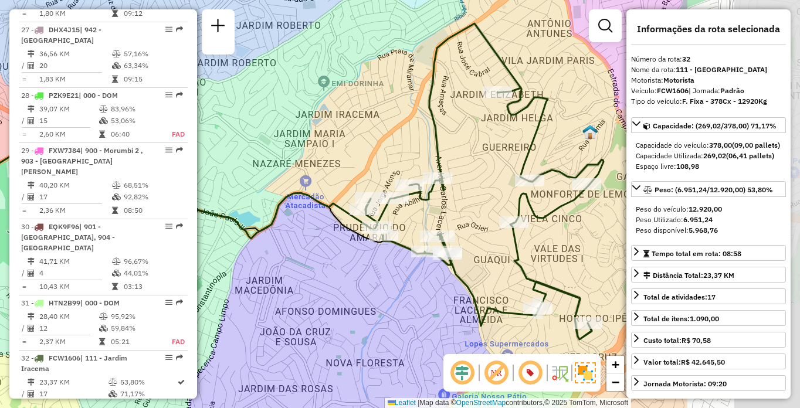
drag, startPoint x: 453, startPoint y: 252, endPoint x: 279, endPoint y: 235, distance: 175.6
click at [279, 235] on div "Janela de atendimento Grade de atendimento Capacidade Transportadoras Veículos …" at bounding box center [400, 204] width 800 height 408
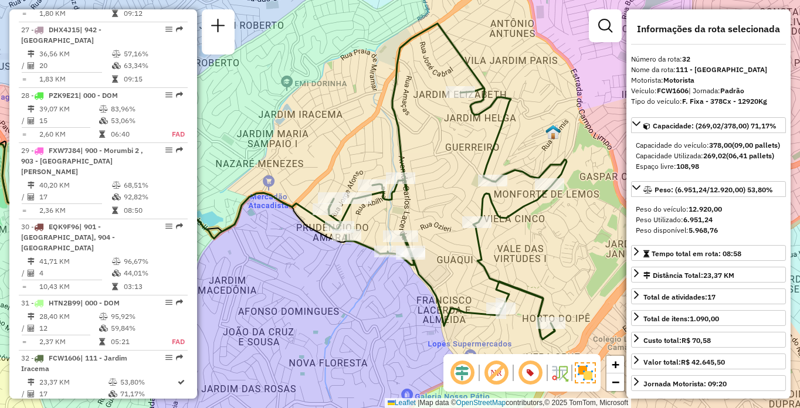
scroll to position [2747, 0]
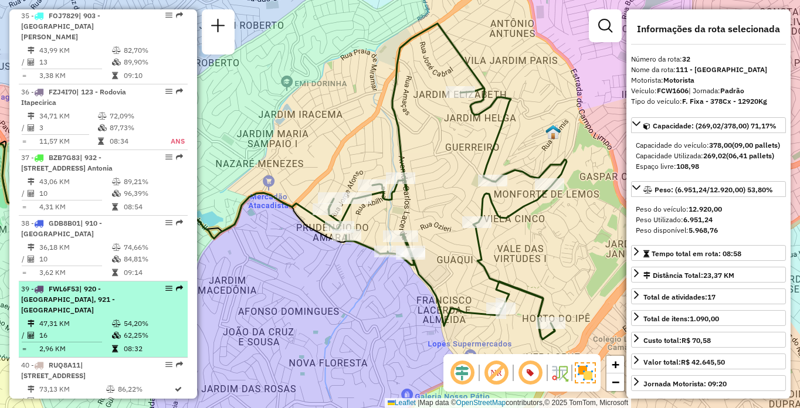
click at [74, 318] on td "47,31 KM" at bounding box center [75, 324] width 73 height 12
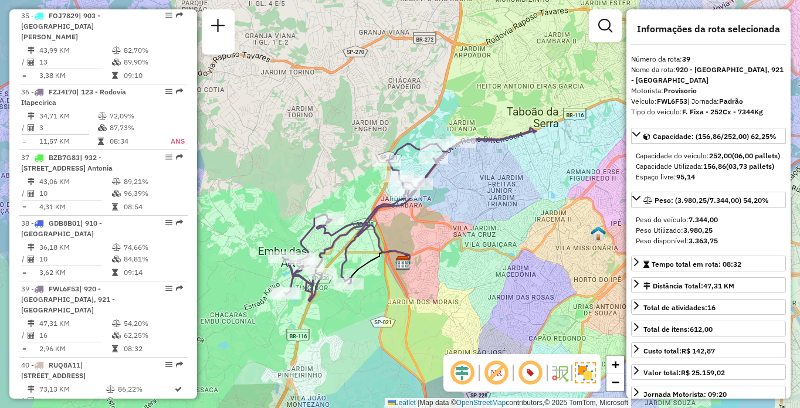
scroll to position [566, 0]
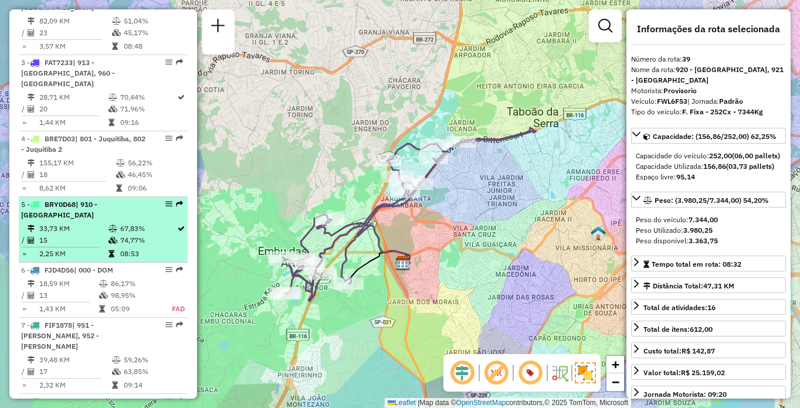
click at [99, 223] on td "33,73 KM" at bounding box center [73, 229] width 69 height 12
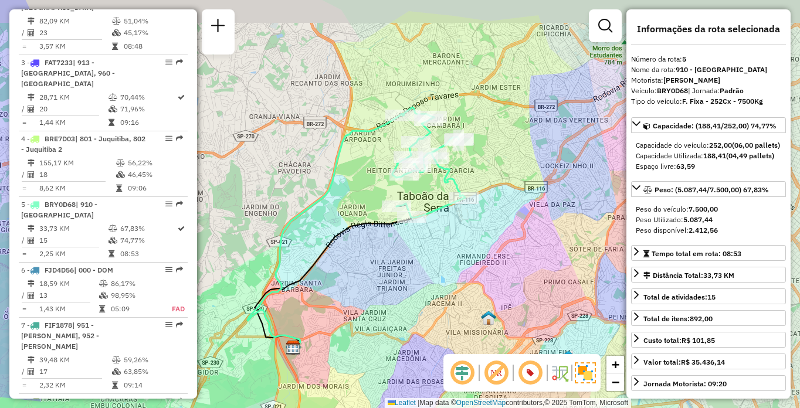
drag, startPoint x: 514, startPoint y: 225, endPoint x: 465, endPoint y: 252, distance: 55.9
click at [465, 252] on div "Janela de atendimento Grade de atendimento Capacidade Transportadoras Veículos …" at bounding box center [400, 204] width 800 height 408
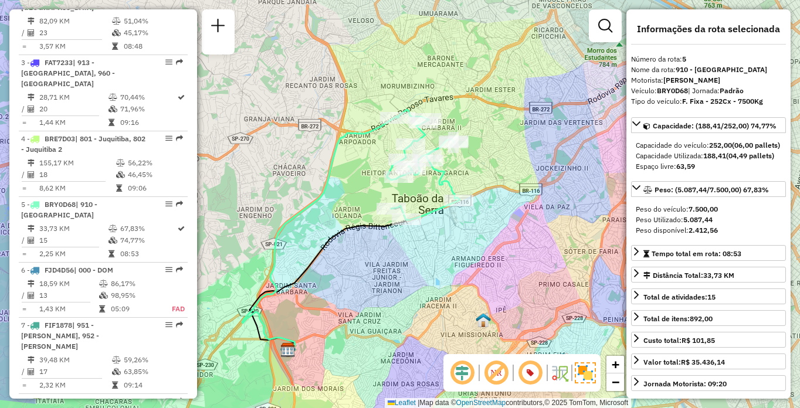
scroll to position [2408, 0]
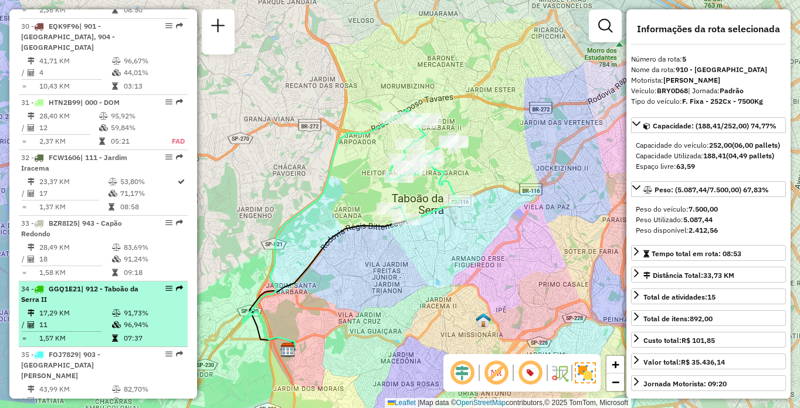
click at [97, 307] on td "17,29 KM" at bounding box center [75, 313] width 73 height 12
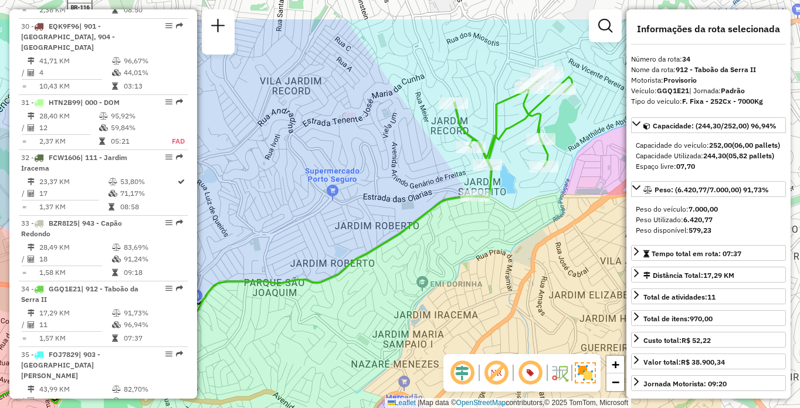
drag, startPoint x: 525, startPoint y: 222, endPoint x: 388, endPoint y: 280, distance: 148.8
click at [388, 280] on div "Janela de atendimento Grade de atendimento Capacidade Transportadoras Veículos …" at bounding box center [400, 204] width 800 height 408
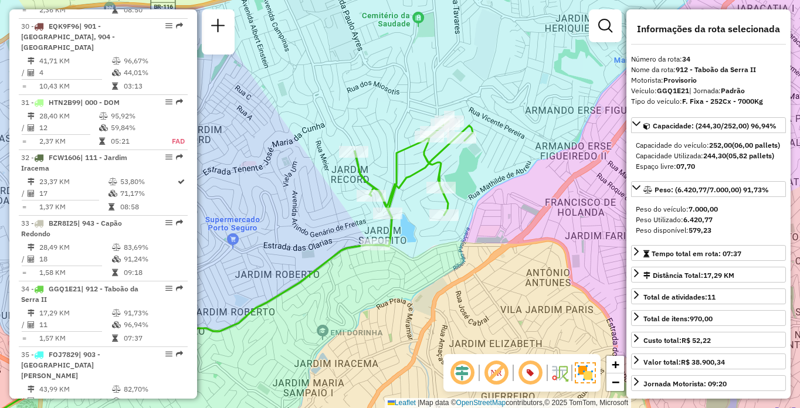
scroll to position [2681, 0]
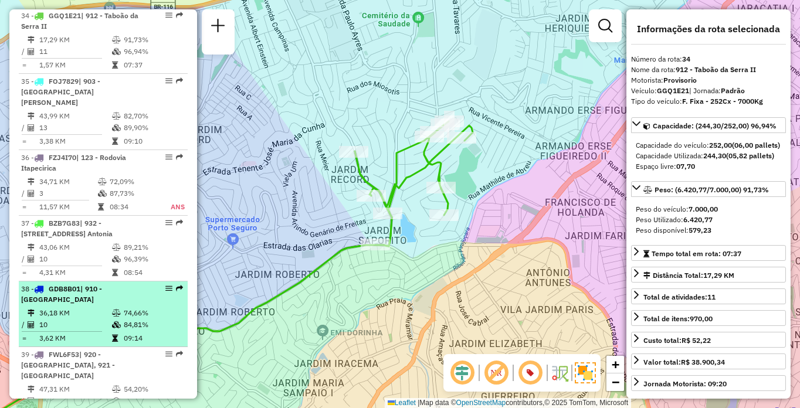
click at [90, 284] on div "38 - GDB8B01 | 910 - Parque Ipê" at bounding box center [83, 294] width 124 height 21
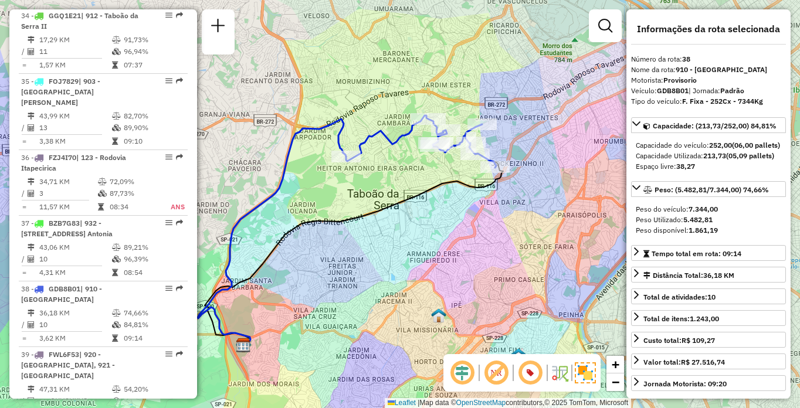
drag, startPoint x: 533, startPoint y: 174, endPoint x: 484, endPoint y: 201, distance: 56.2
click at [484, 201] on div "Janela de atendimento Grade de atendimento Capacidade Transportadoras Veículos …" at bounding box center [400, 204] width 800 height 408
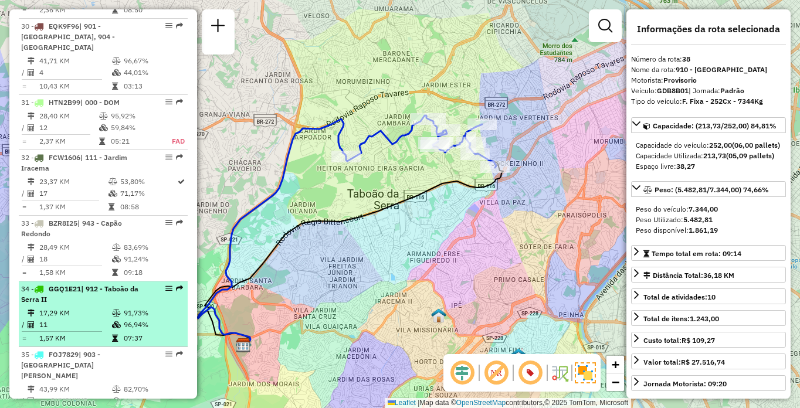
click at [107, 284] on div "34 - GGQ1E21 | 912 - Taboão da Serra II" at bounding box center [83, 294] width 124 height 21
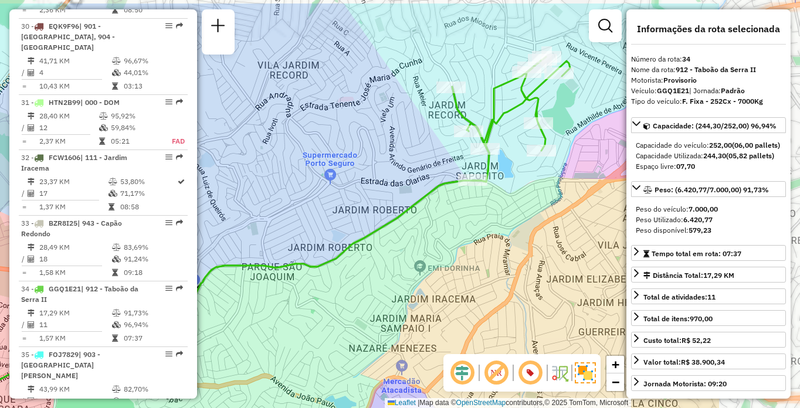
drag, startPoint x: 565, startPoint y: 216, endPoint x: 383, endPoint y: 267, distance: 188.7
click at [383, 267] on div "Janela de atendimento Grade de atendimento Capacidade Transportadoras Veículos …" at bounding box center [400, 204] width 800 height 408
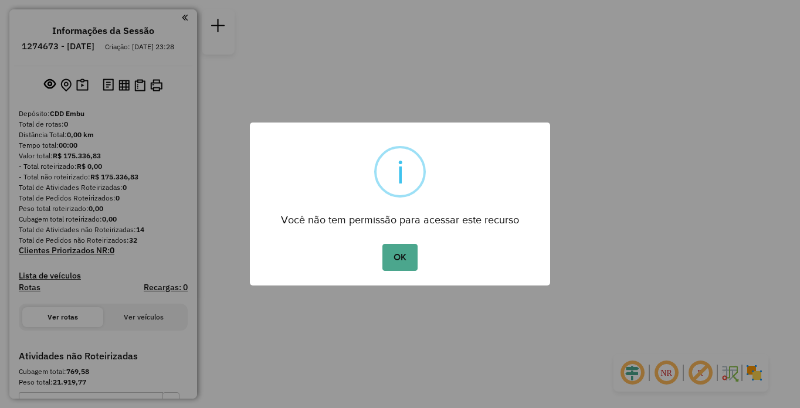
click at [388, 266] on button "OK" at bounding box center [399, 257] width 35 height 27
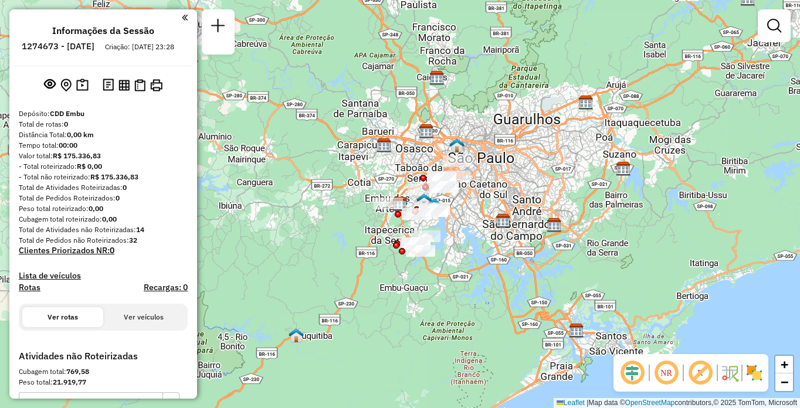
click at [664, 378] on em at bounding box center [666, 373] width 28 height 28
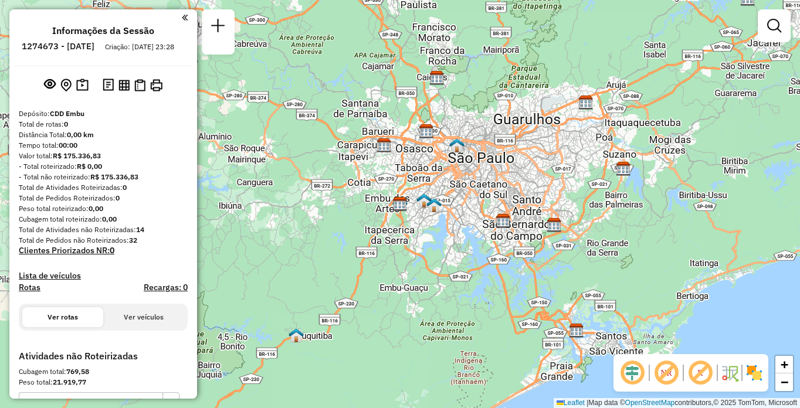
click at [702, 376] on em at bounding box center [700, 373] width 28 height 28
